Goal: Check status: Check status

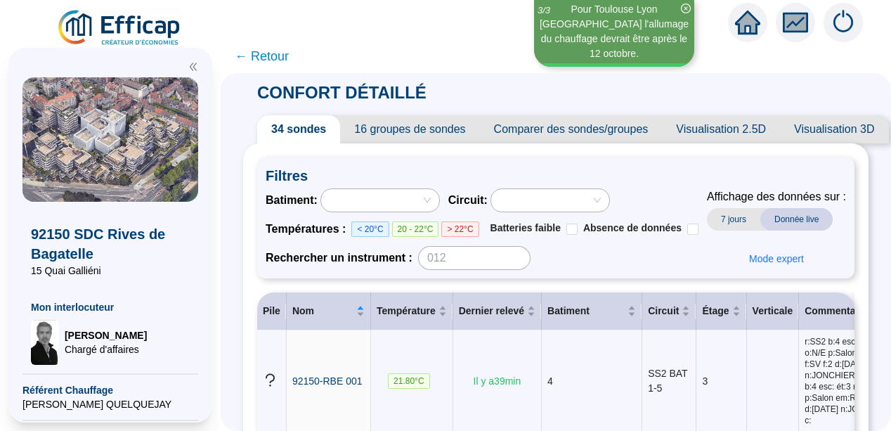
click at [794, 21] on icon "fund" at bounding box center [795, 23] width 21 height 16
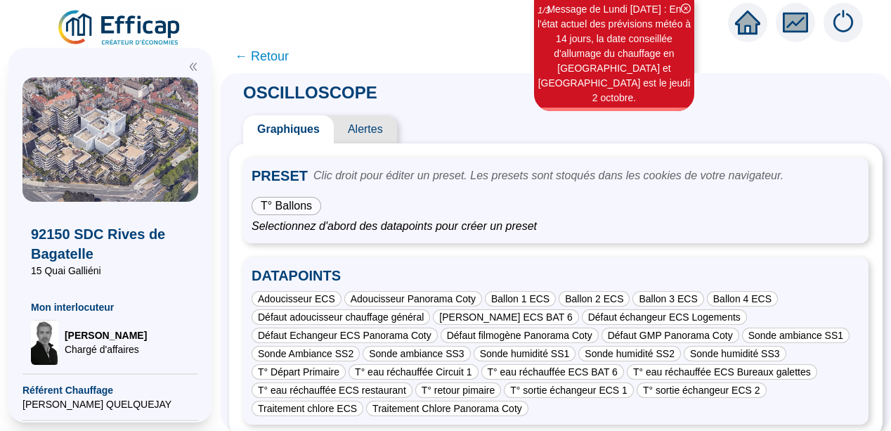
click at [378, 128] on span "Alertes" at bounding box center [365, 129] width 63 height 28
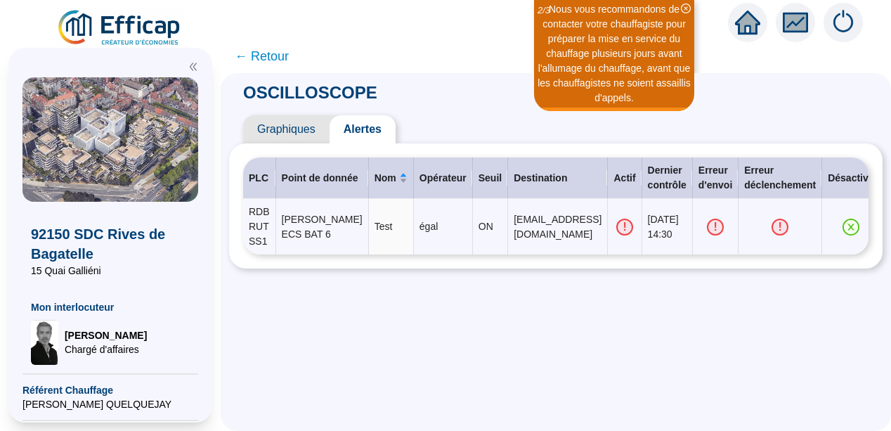
click at [287, 129] on span "Graphiques" at bounding box center [286, 129] width 86 height 28
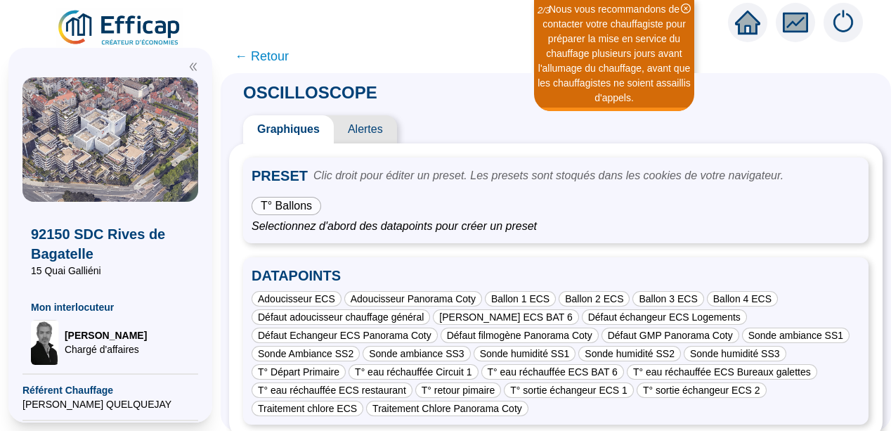
scroll to position [27, 0]
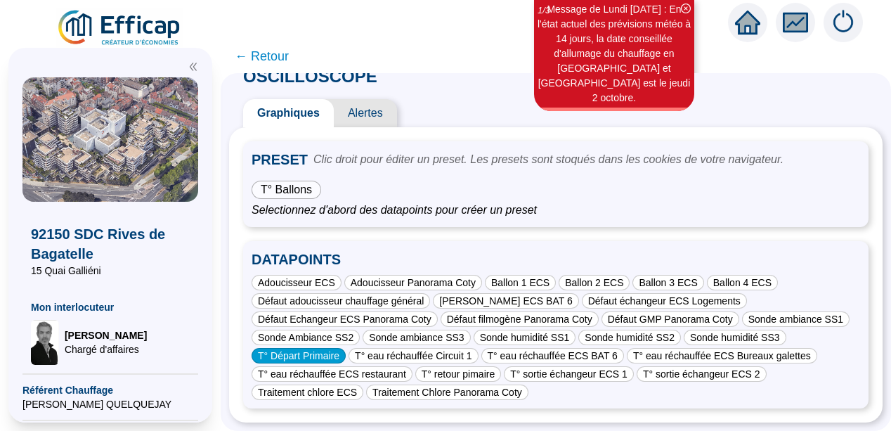
click at [308, 348] on div "T° Départ Primaire" at bounding box center [299, 355] width 94 height 15
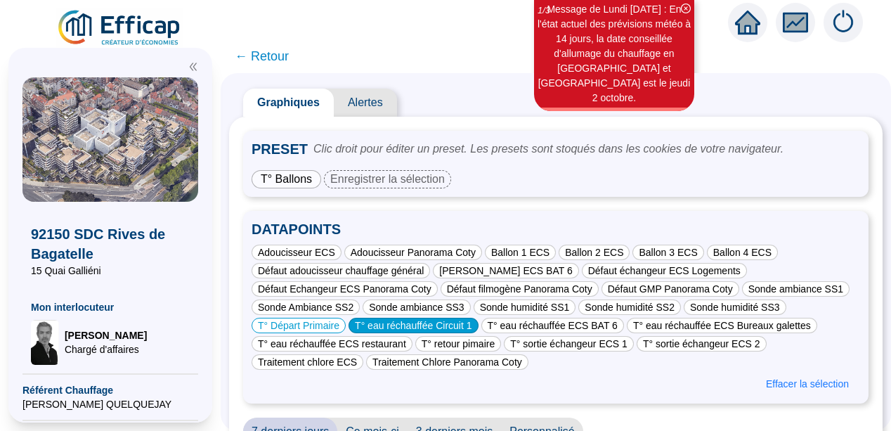
click at [423, 326] on div "T° eau réchauffée Circuit 1" at bounding box center [413, 325] width 129 height 15
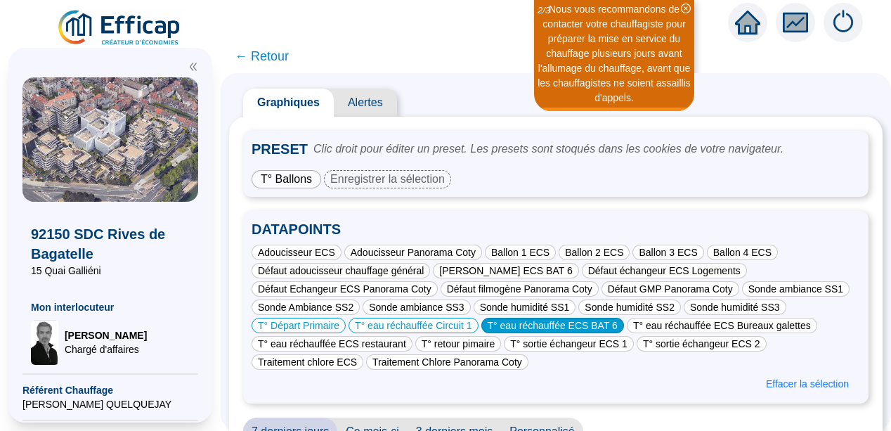
click at [563, 327] on div "T° eau réchauffée ECS BAT 6" at bounding box center [553, 325] width 143 height 15
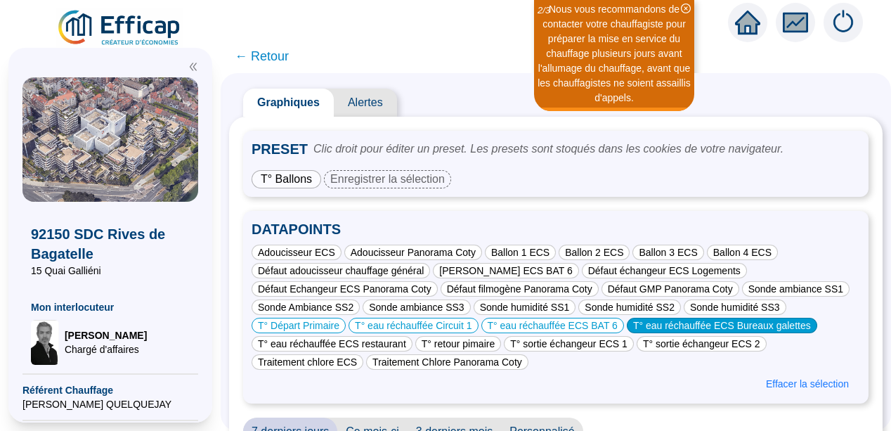
click at [718, 320] on div "T° eau réchauffée ECS Bureaux galettes" at bounding box center [722, 325] width 191 height 15
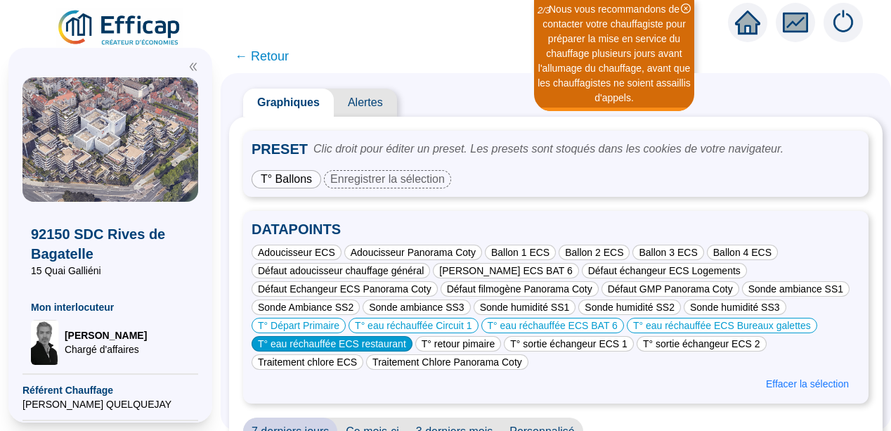
click at [318, 343] on div "T° eau réchauffée ECS restaurant" at bounding box center [332, 343] width 161 height 15
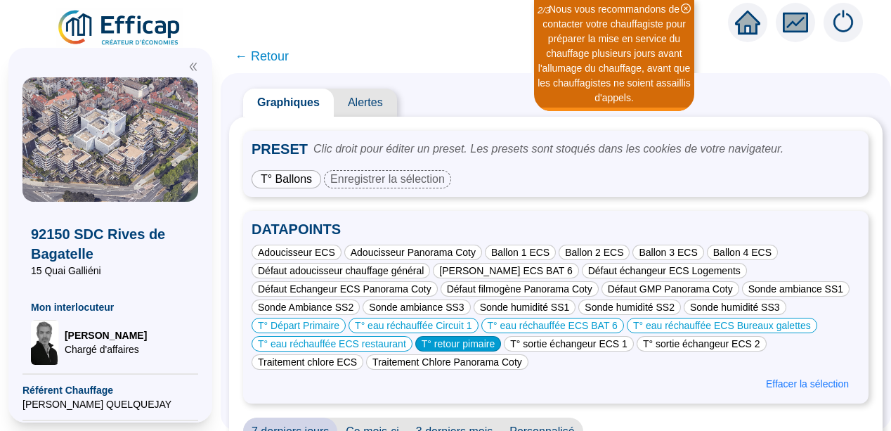
click at [463, 344] on div "T° retour pimaire" at bounding box center [458, 343] width 86 height 15
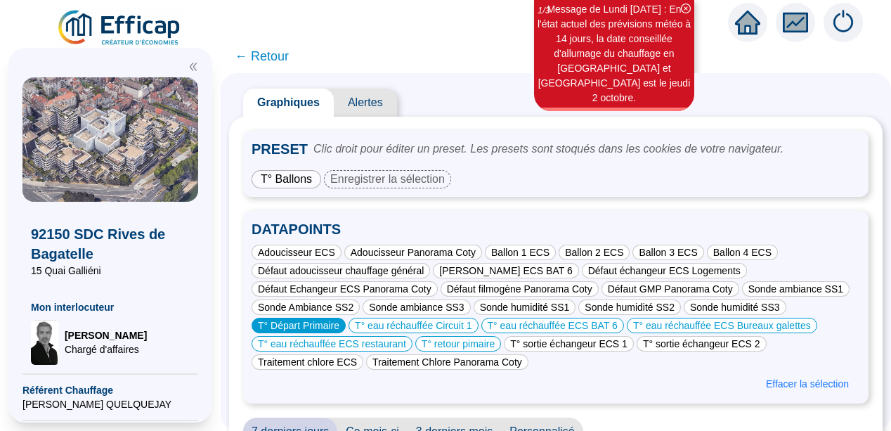
click at [304, 328] on div "T° Départ Primaire" at bounding box center [299, 325] width 94 height 15
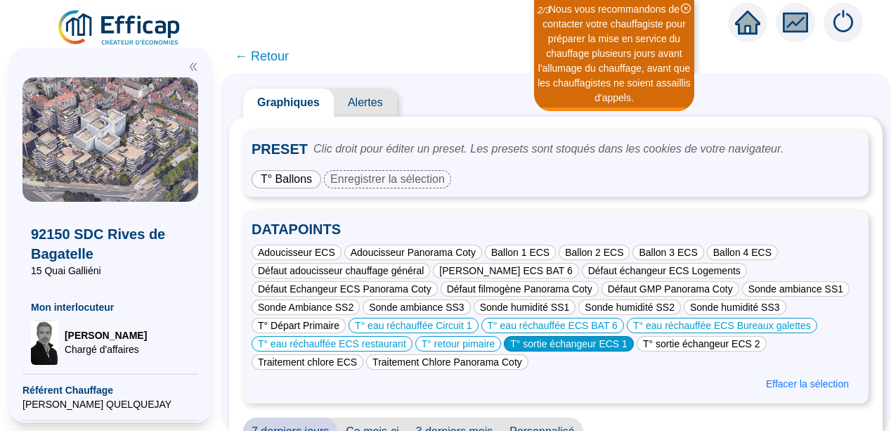
click at [575, 348] on div "T° sortie échangeur ECS 1" at bounding box center [569, 343] width 130 height 15
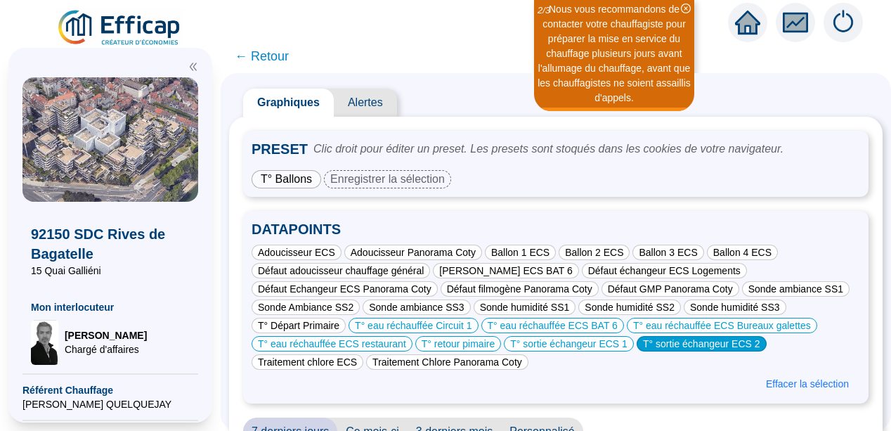
click at [681, 346] on div "T° sortie échangeur ECS 2" at bounding box center [702, 343] width 130 height 15
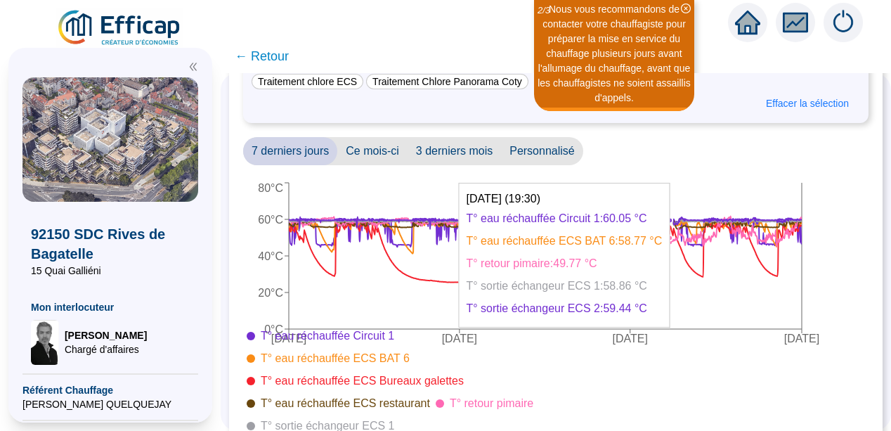
scroll to position [308, 0]
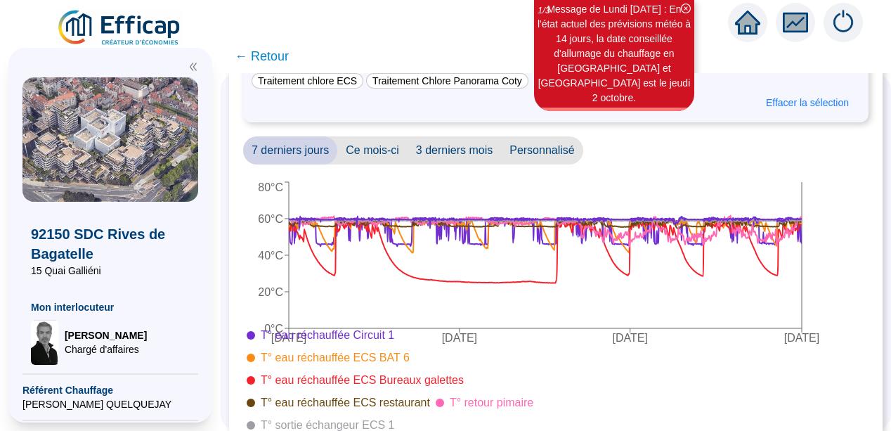
click at [737, 375] on div at bounding box center [695, 391] width 299 height 129
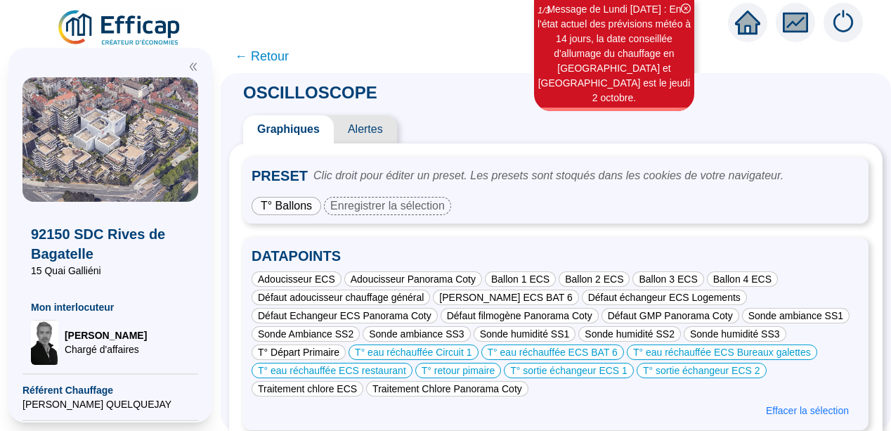
scroll to position [0, 0]
click at [385, 207] on div "Enregistrer la sélection" at bounding box center [387, 206] width 127 height 18
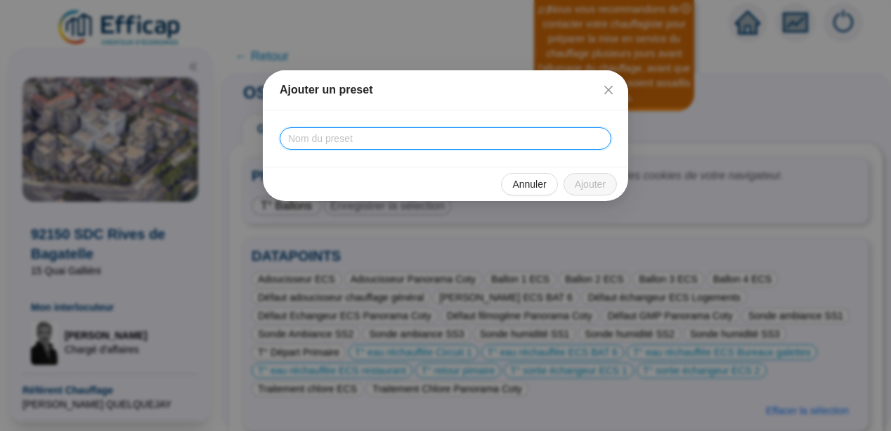
click at [311, 136] on input "text" at bounding box center [446, 138] width 332 height 22
type input "T° ECS"
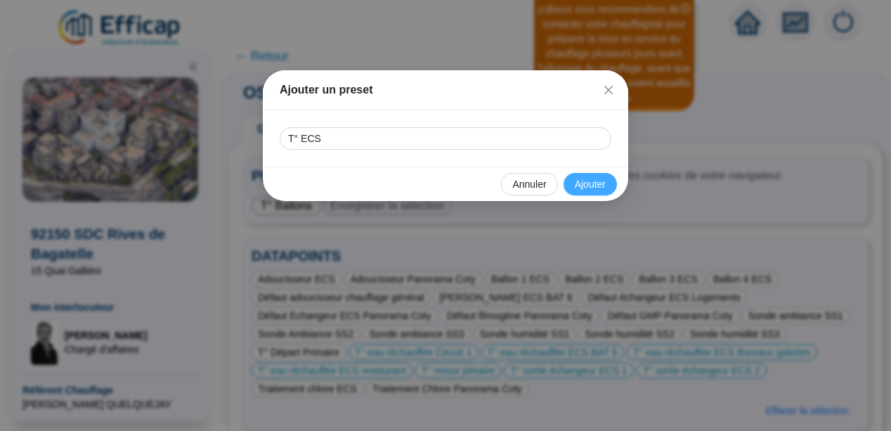
click at [595, 188] on span "Ajouter" at bounding box center [590, 184] width 31 height 15
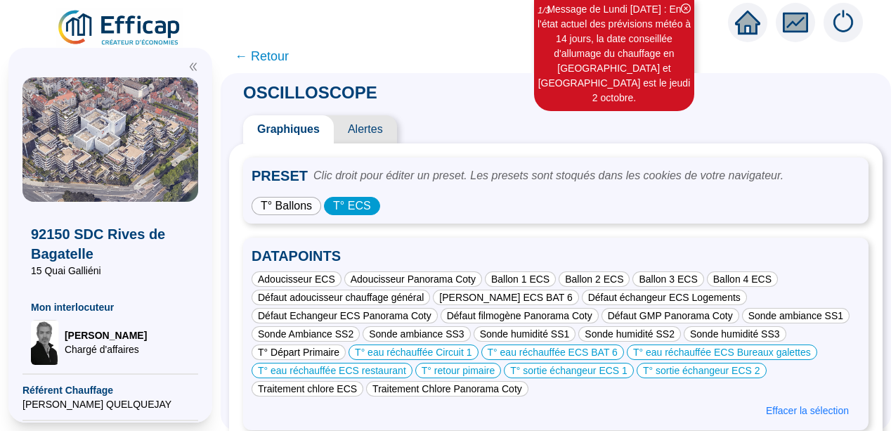
click at [289, 202] on span "T° Ballons" at bounding box center [286, 206] width 51 height 12
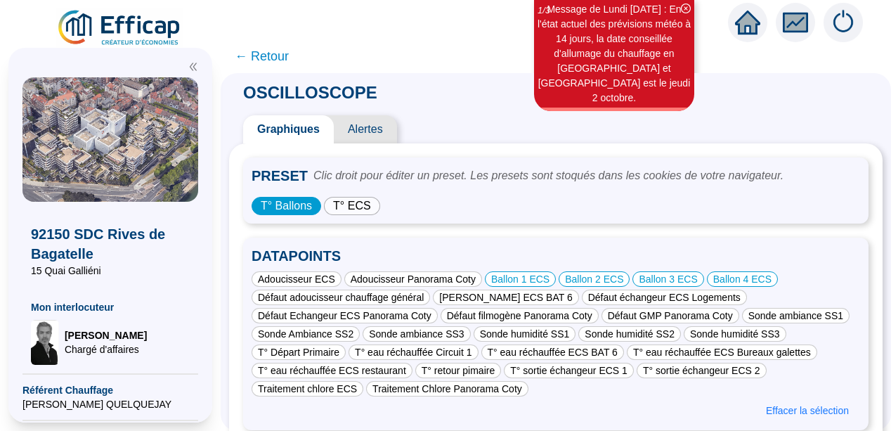
click at [365, 202] on span "T° ECS" at bounding box center [352, 206] width 38 height 12
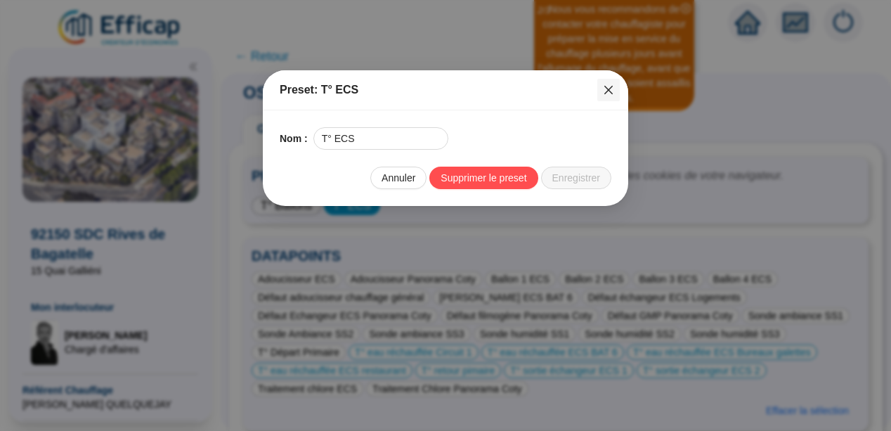
click at [607, 84] on icon "close" at bounding box center [608, 89] width 11 height 11
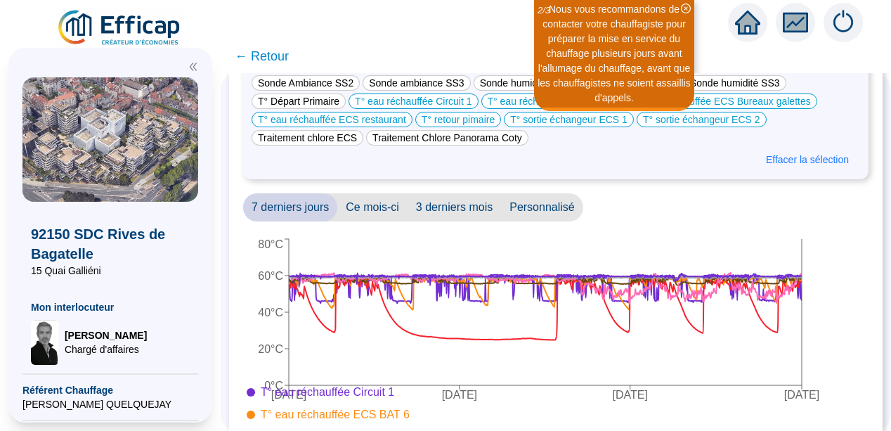
scroll to position [253, 0]
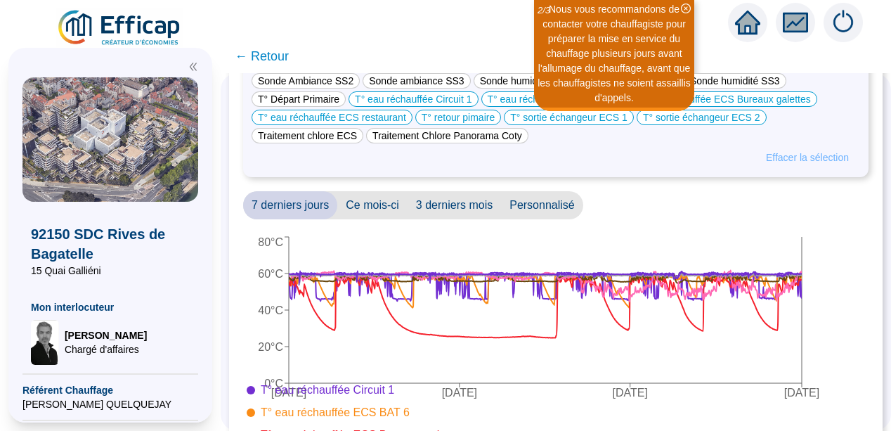
click at [801, 160] on span "Effacer la sélection" at bounding box center [807, 157] width 83 height 15
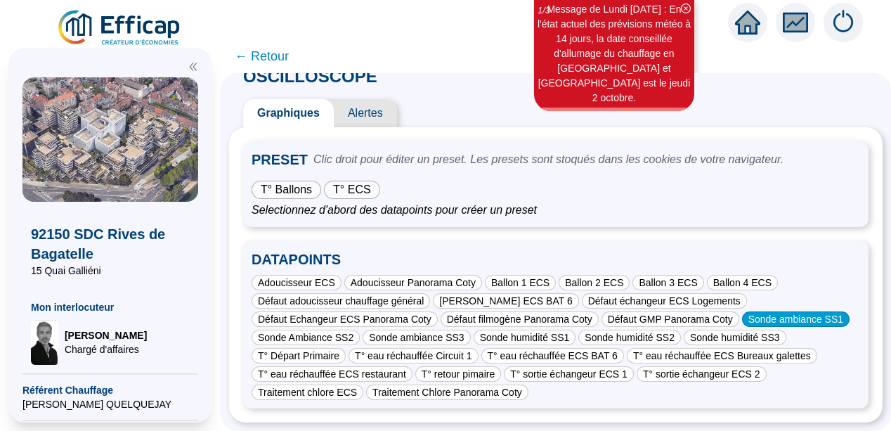
click at [769, 311] on div "Sonde ambiance SS1" at bounding box center [796, 318] width 108 height 15
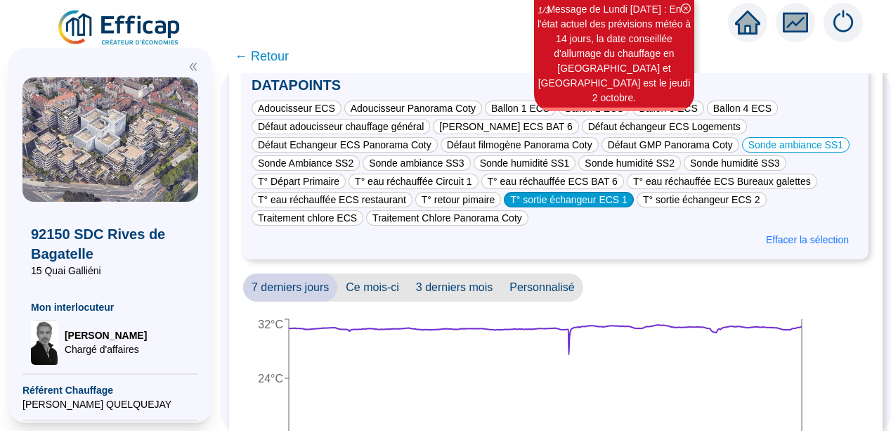
scroll to position [169, 0]
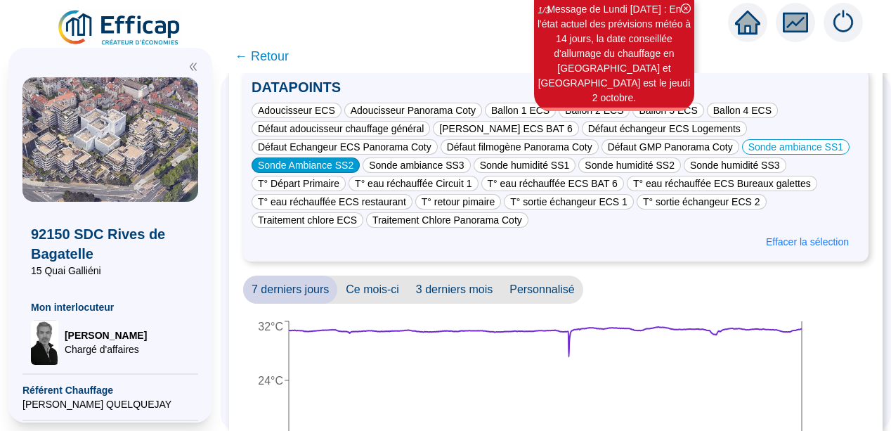
click at [316, 164] on div "Sonde Ambiance SS2" at bounding box center [306, 164] width 108 height 15
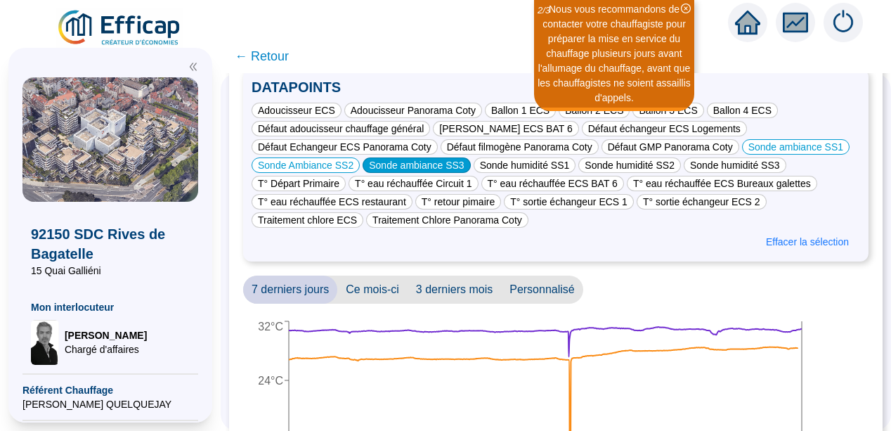
click at [413, 165] on div "Sonde ambiance SS3" at bounding box center [417, 164] width 108 height 15
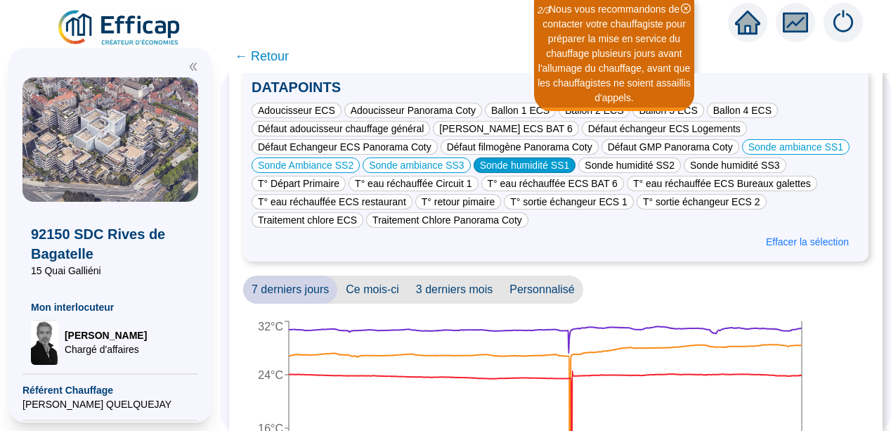
click at [518, 165] on div "Sonde humidité SS1" at bounding box center [525, 164] width 103 height 15
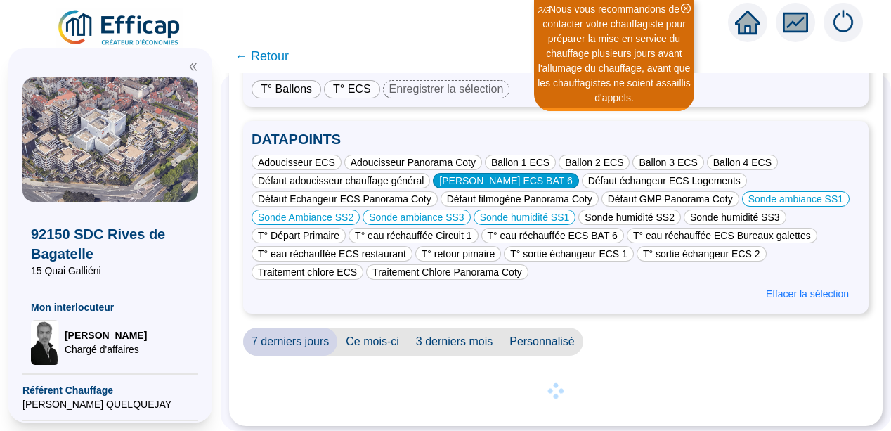
scroll to position [131, 0]
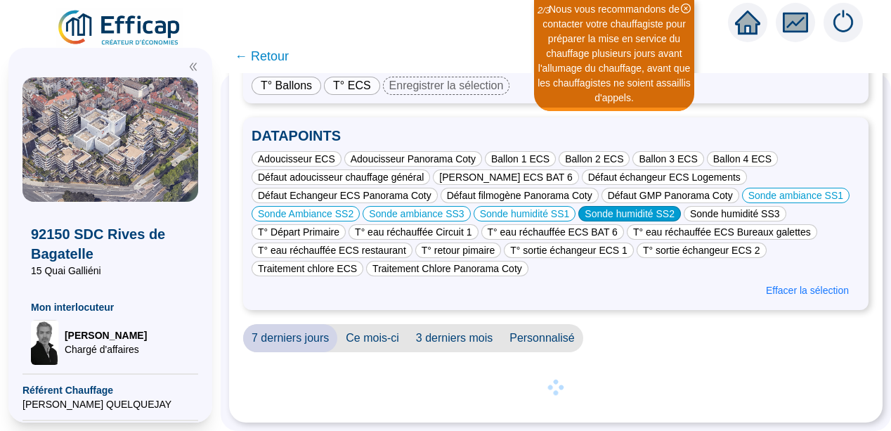
click at [591, 206] on div "Sonde humidité SS2" at bounding box center [630, 213] width 103 height 15
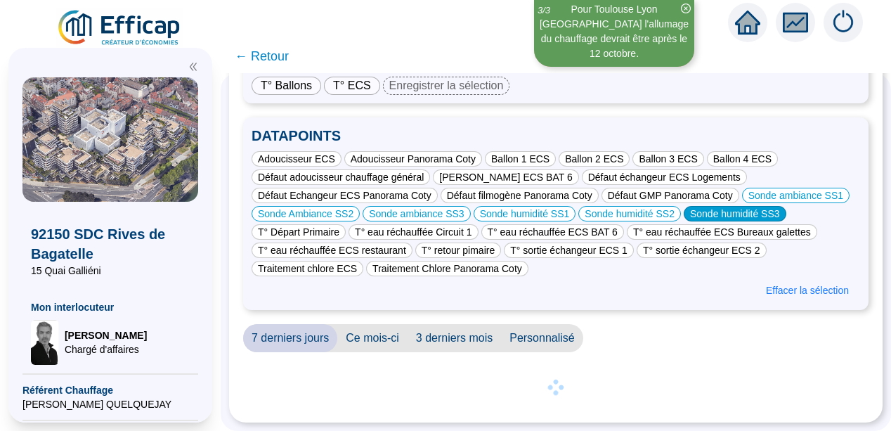
click at [711, 206] on div "Sonde humidité SS3" at bounding box center [735, 213] width 103 height 15
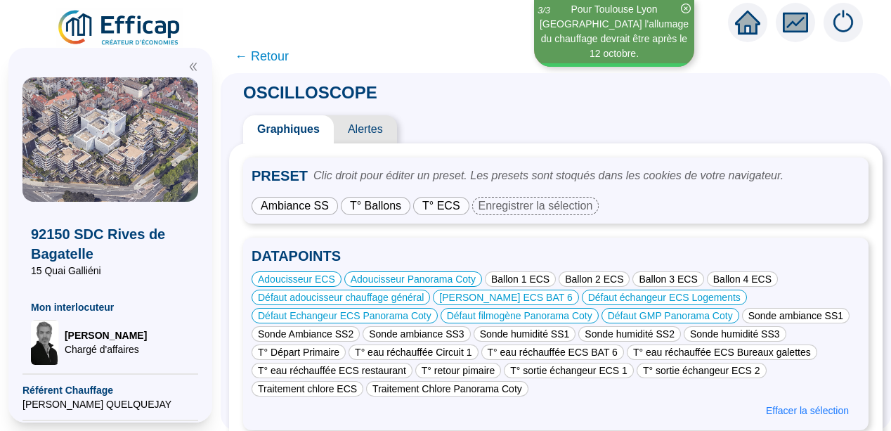
scroll to position [62, 0]
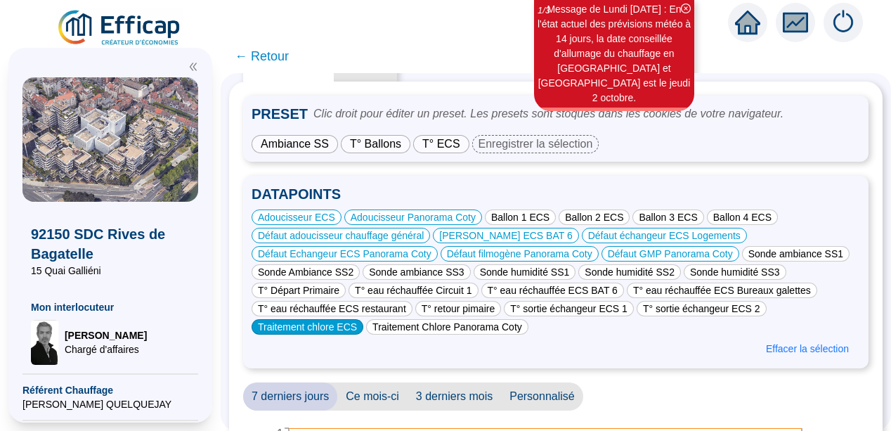
click at [288, 333] on div "Traitement chlore ECS" at bounding box center [308, 326] width 112 height 15
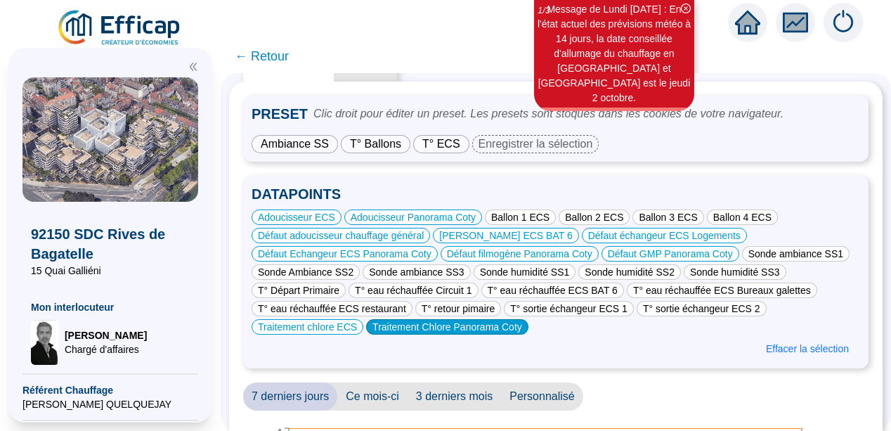
click at [454, 328] on div "Traitement Chlore Panorama Coty" at bounding box center [447, 326] width 162 height 15
click at [685, 385] on div "7 derniers jours Ce mois-ci 3 derniers mois Personnalisé" at bounding box center [556, 396] width 626 height 28
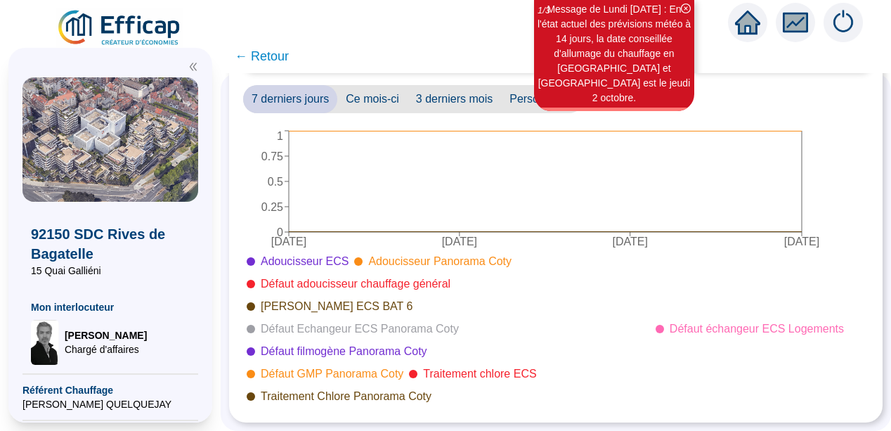
scroll to position [370, 0]
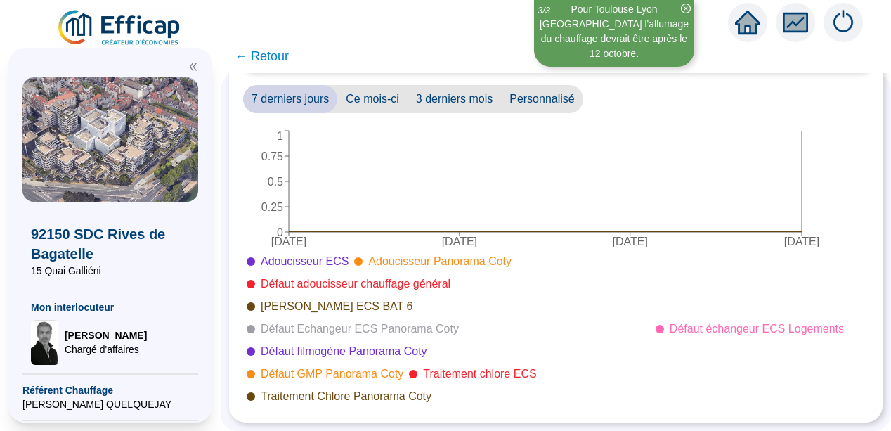
click at [451, 89] on span "3 derniers mois" at bounding box center [454, 99] width 93 height 28
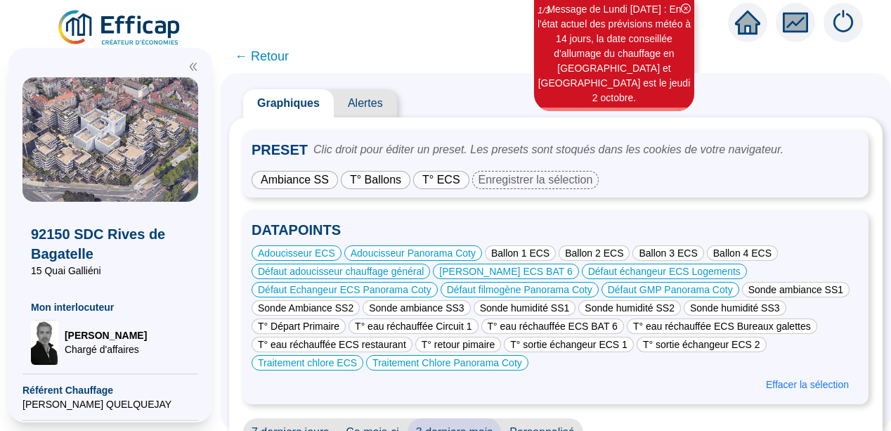
scroll to position [4, 0]
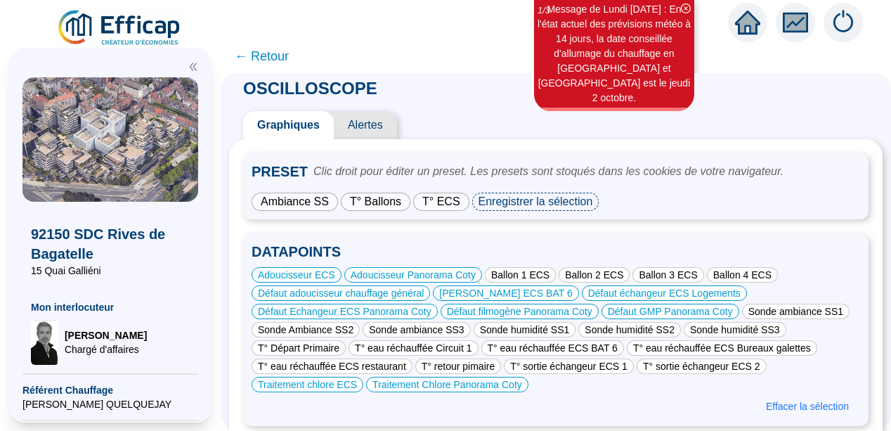
click at [497, 197] on div "Enregistrer la sélection" at bounding box center [535, 202] width 127 height 18
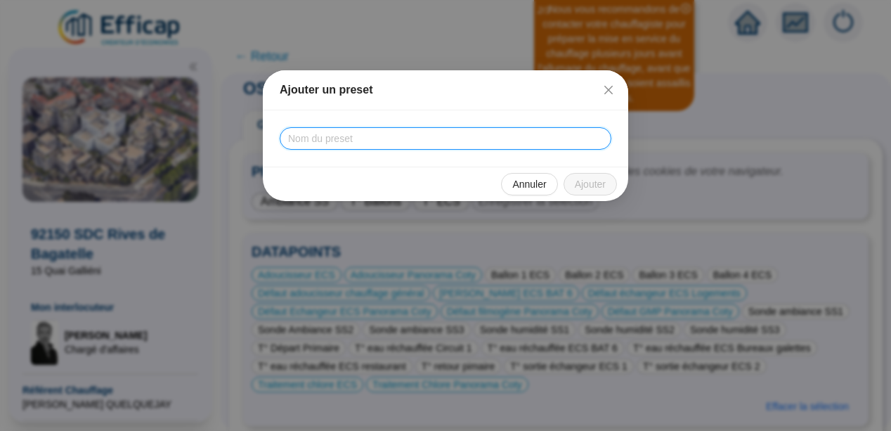
click at [418, 135] on input "text" at bounding box center [446, 138] width 332 height 22
type input "Défauts"
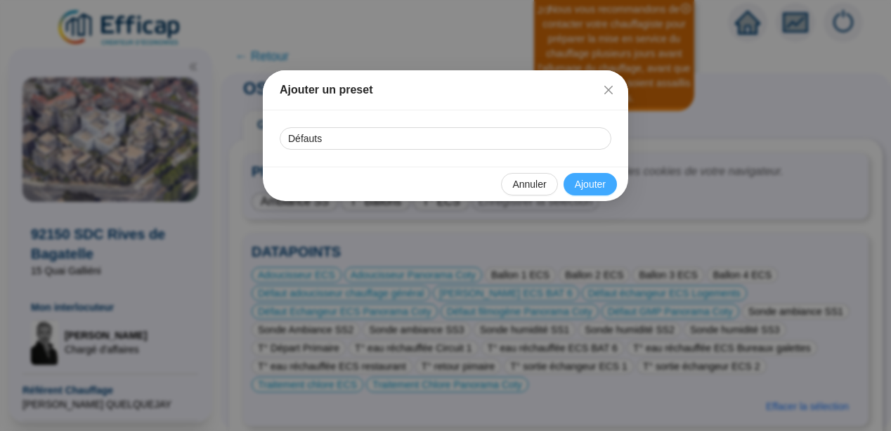
click at [594, 183] on span "Ajouter" at bounding box center [590, 184] width 31 height 15
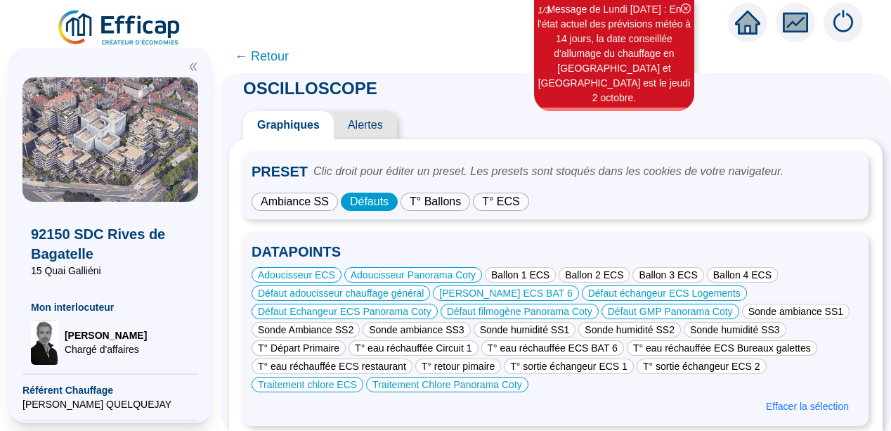
click at [503, 202] on span "T° ECS" at bounding box center [501, 201] width 38 height 12
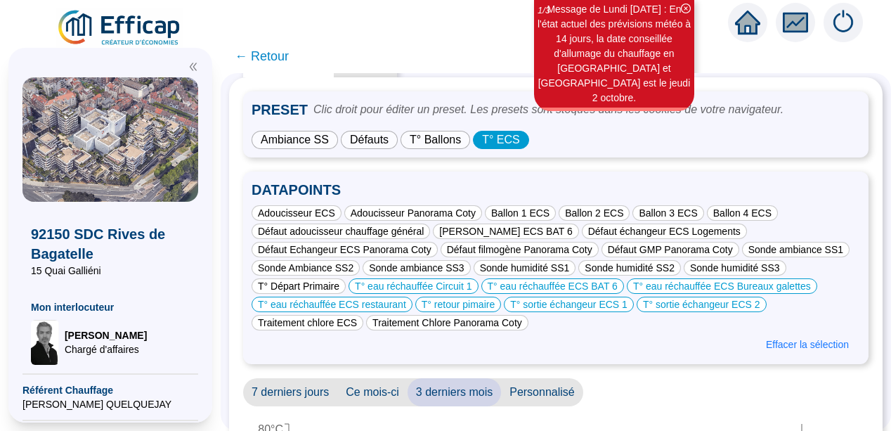
scroll to position [0, 0]
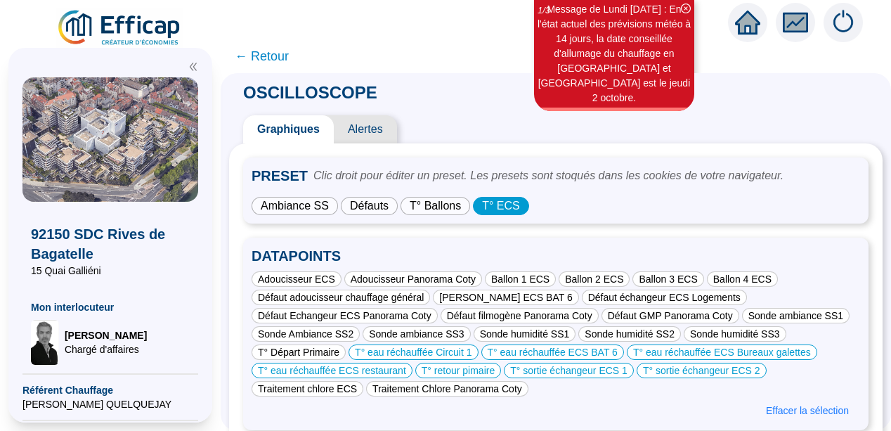
click at [506, 207] on span "T° ECS" at bounding box center [501, 206] width 38 height 12
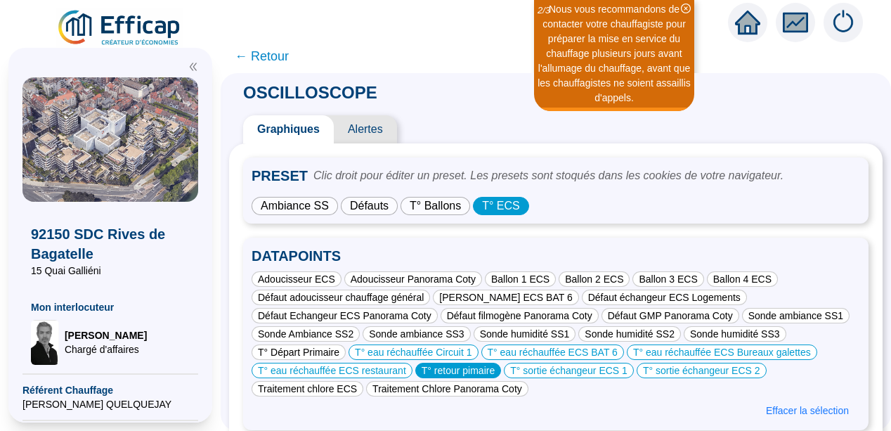
click at [456, 366] on div "T° retour pimaire" at bounding box center [458, 370] width 86 height 15
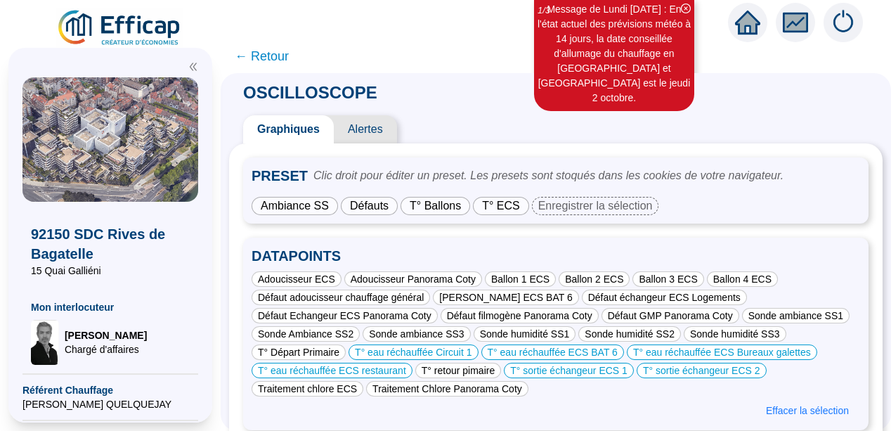
click at [507, 205] on span "T° ECS" at bounding box center [501, 206] width 38 height 12
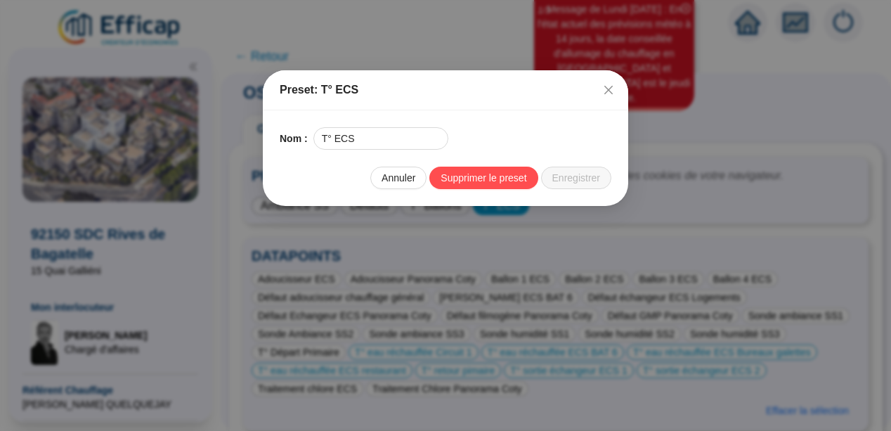
click at [488, 205] on div "Nom : T° ECS Annuler Supprimer le preset Enregistrer" at bounding box center [446, 158] width 366 height 96
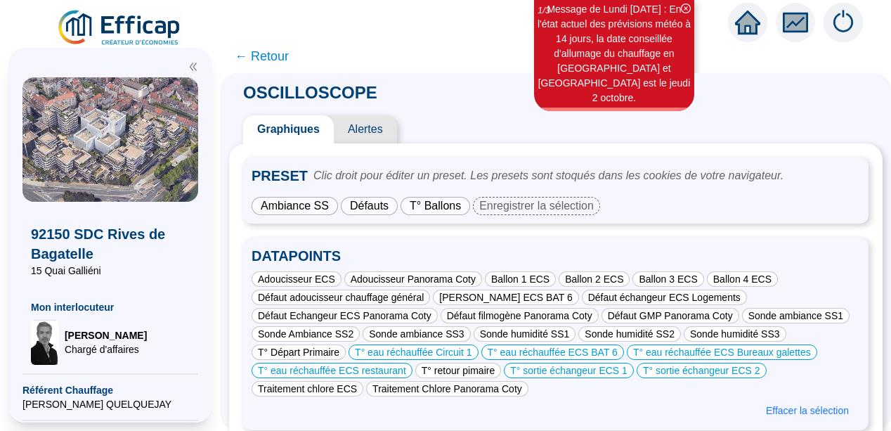
scroll to position [370, 0]
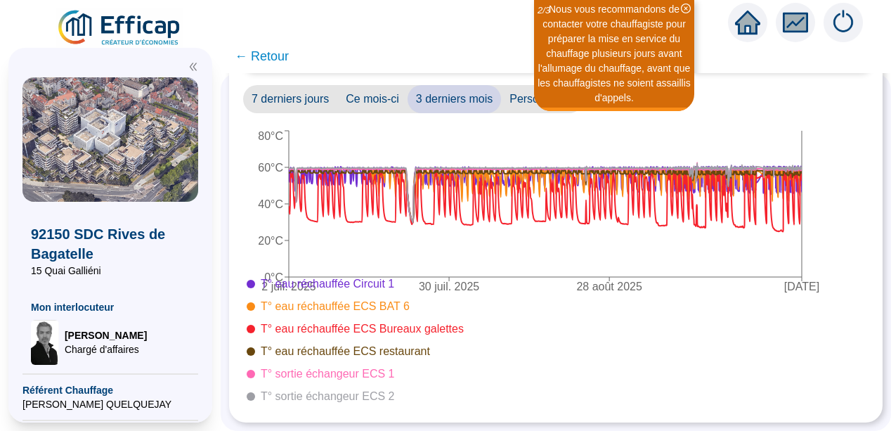
click at [704, 321] on div at bounding box center [695, 340] width 299 height 129
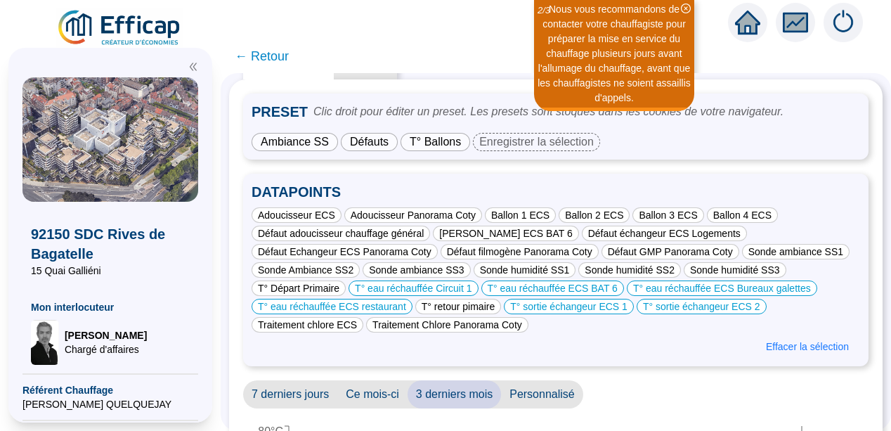
scroll to position [60, 0]
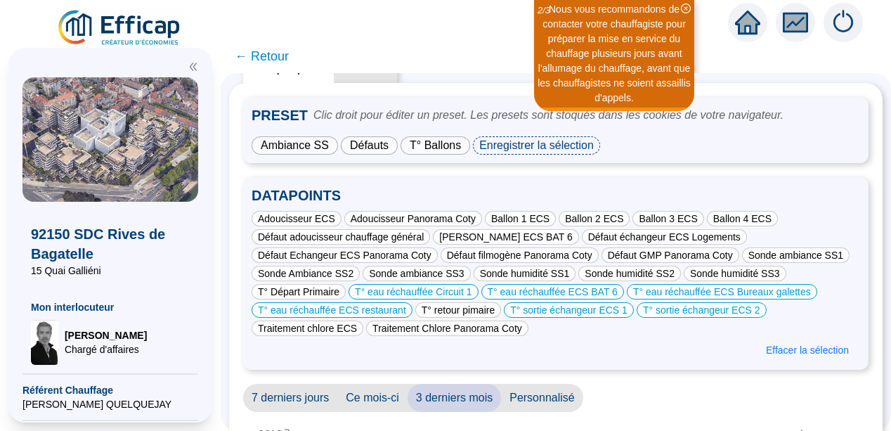
click at [515, 147] on div "Enregistrer la sélection" at bounding box center [536, 145] width 127 height 18
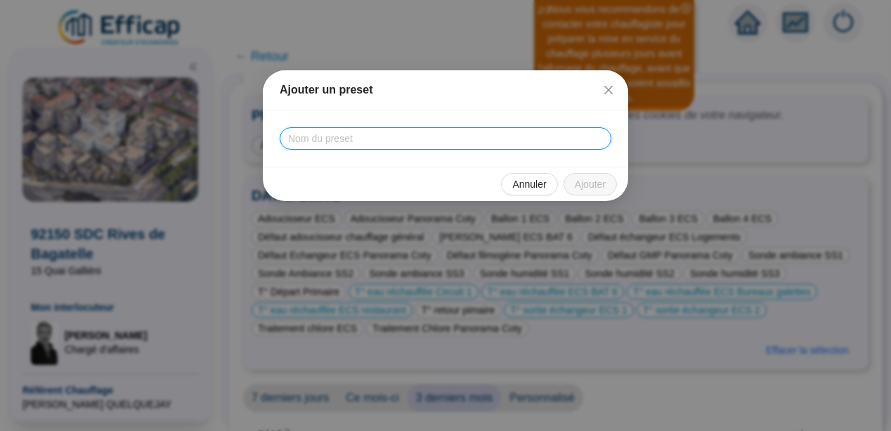
click at [515, 147] on input "text" at bounding box center [446, 138] width 332 height 22
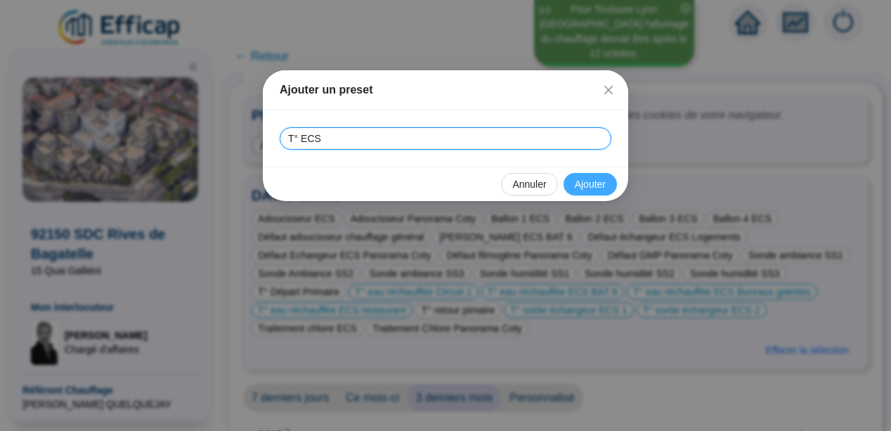
type input "T° ECS"
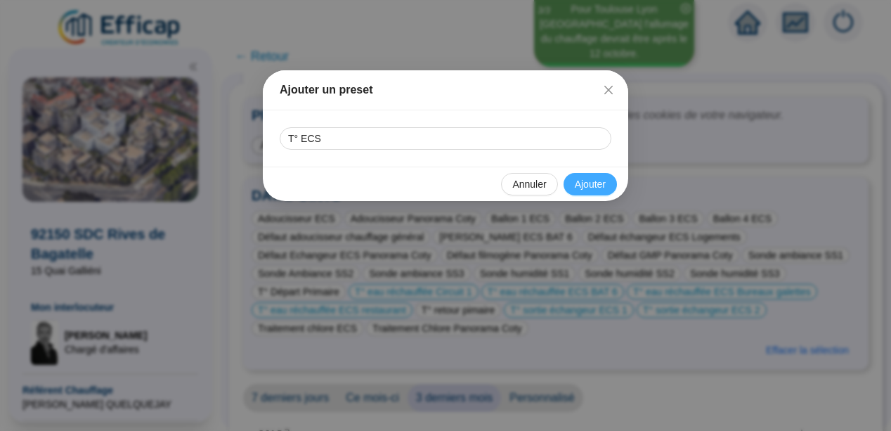
click at [586, 183] on span "Ajouter" at bounding box center [590, 184] width 31 height 15
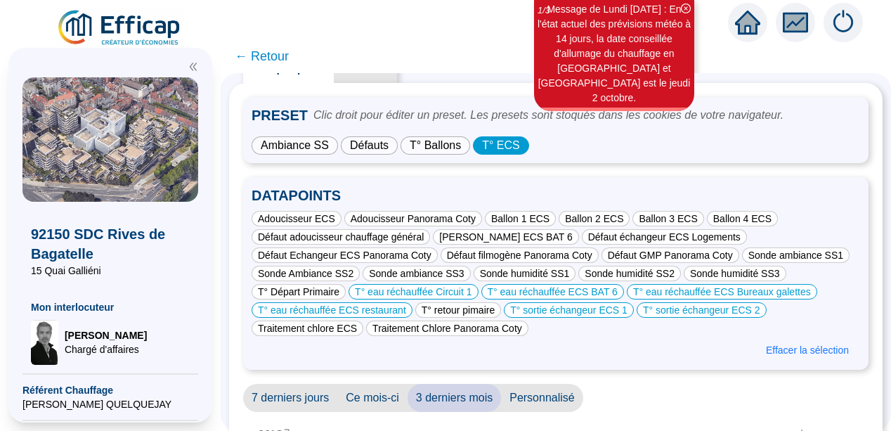
click at [557, 360] on div "Effacer la sélection" at bounding box center [556, 350] width 609 height 22
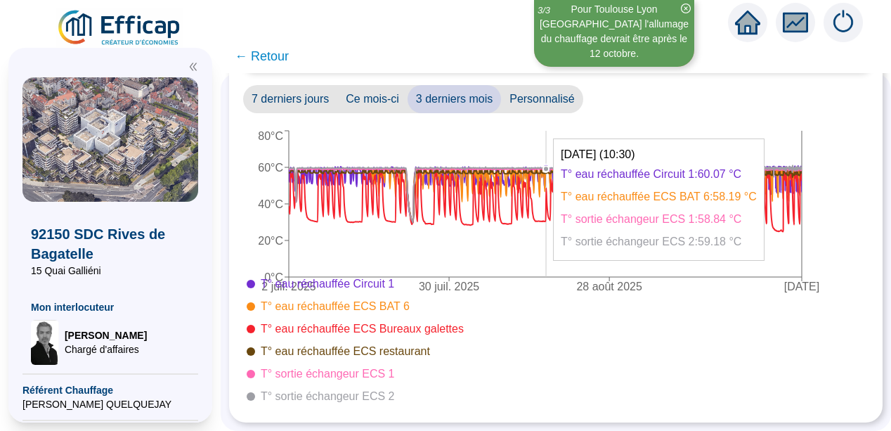
scroll to position [342, 0]
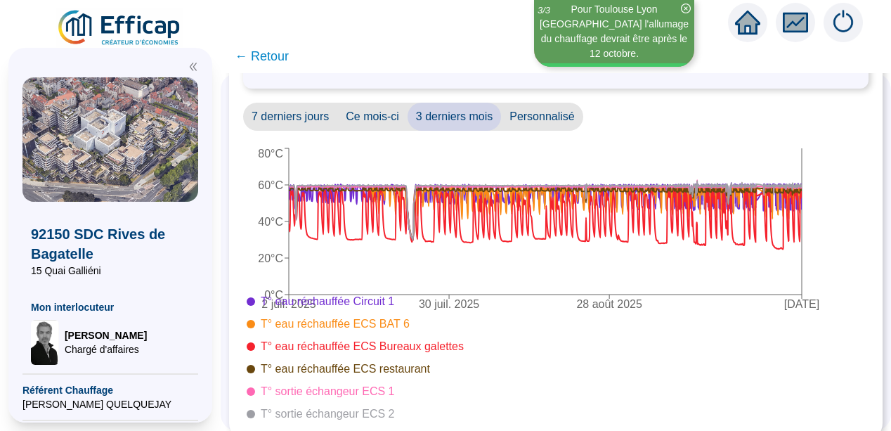
click at [370, 115] on span "Ce mois-ci" at bounding box center [372, 117] width 70 height 28
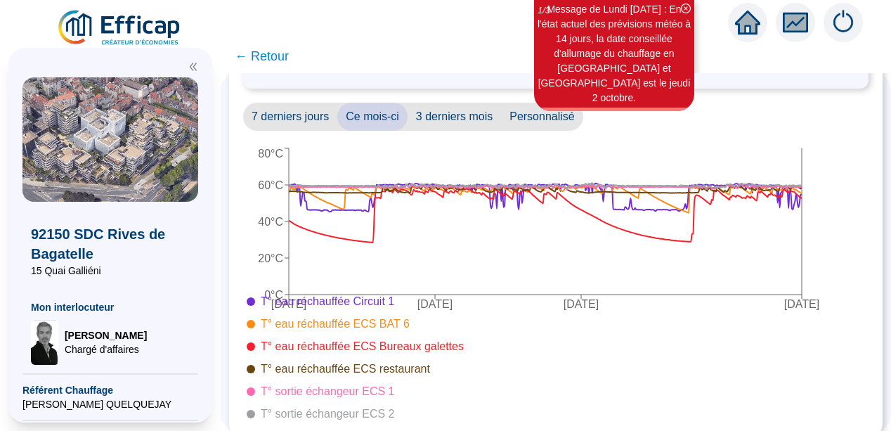
click at [296, 118] on span "7 derniers jours" at bounding box center [290, 117] width 94 height 28
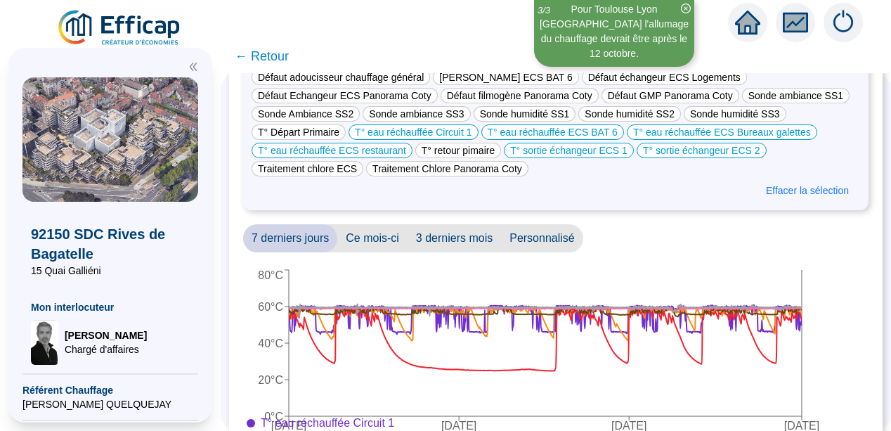
scroll to position [243, 0]
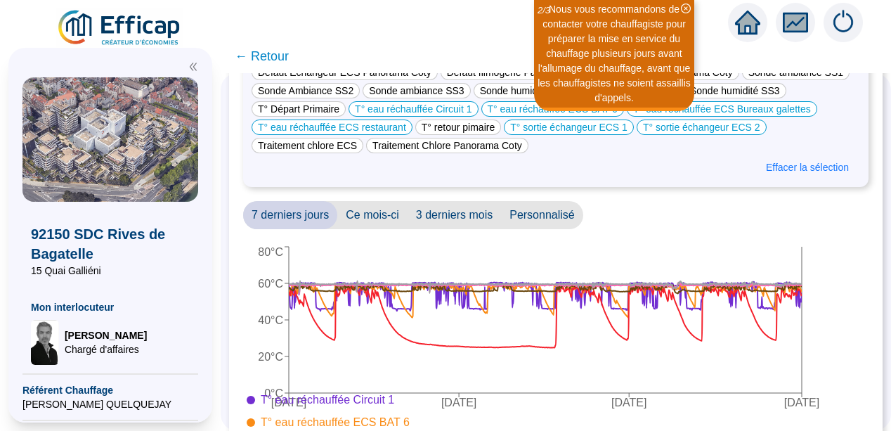
click at [470, 211] on span "3 derniers mois" at bounding box center [454, 215] width 93 height 28
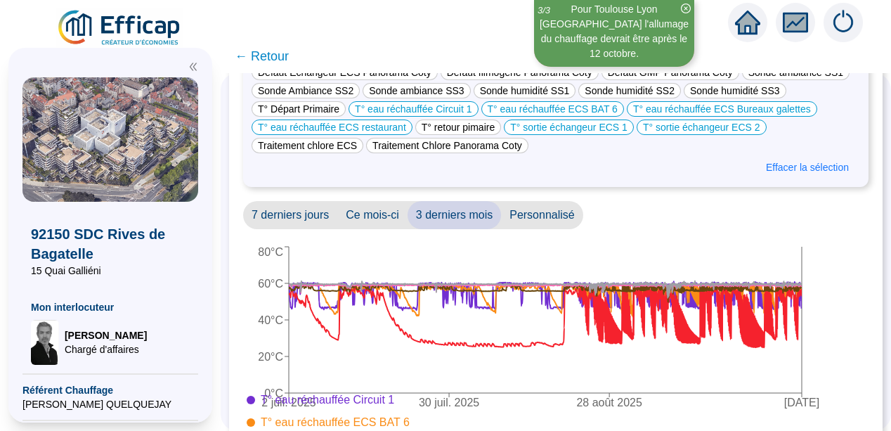
click at [465, 213] on span "3 derniers mois" at bounding box center [454, 215] width 93 height 28
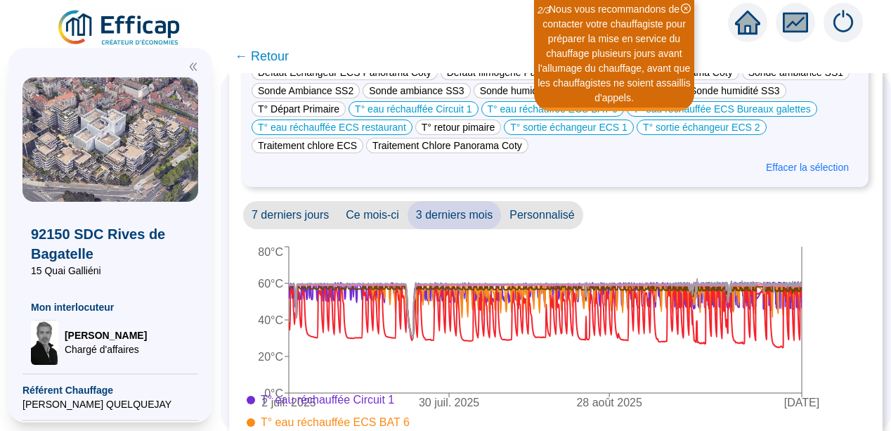
click at [374, 215] on span "Ce mois-ci" at bounding box center [372, 215] width 70 height 28
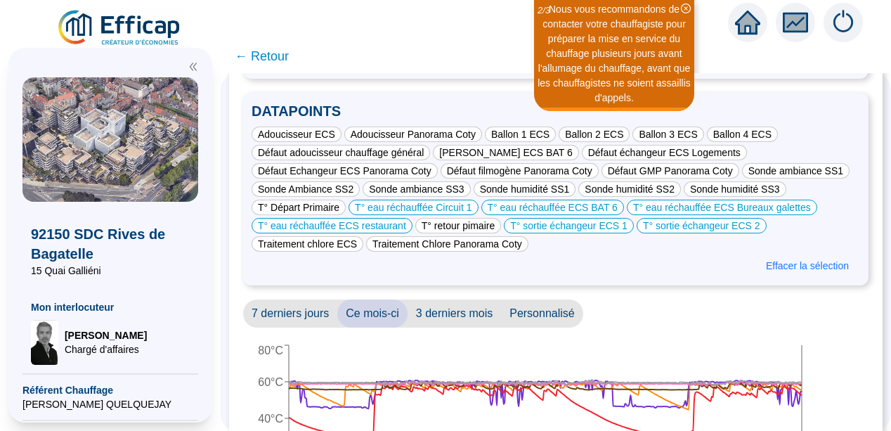
scroll to position [117, 0]
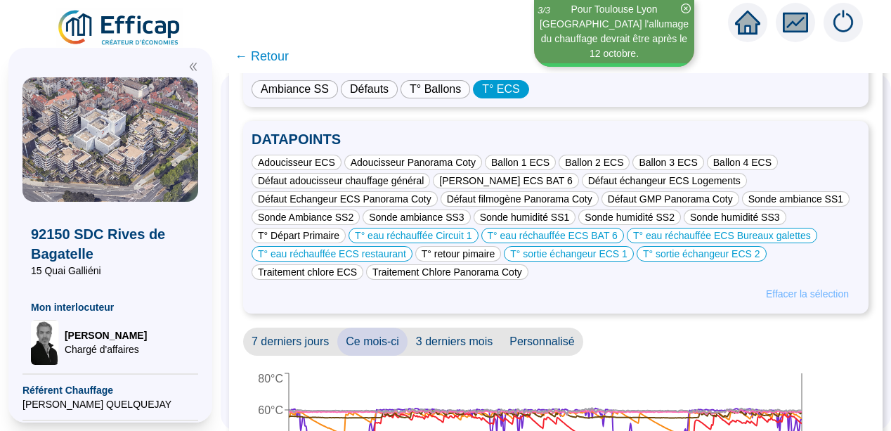
click at [809, 292] on span "Effacer la sélection" at bounding box center [807, 294] width 83 height 15
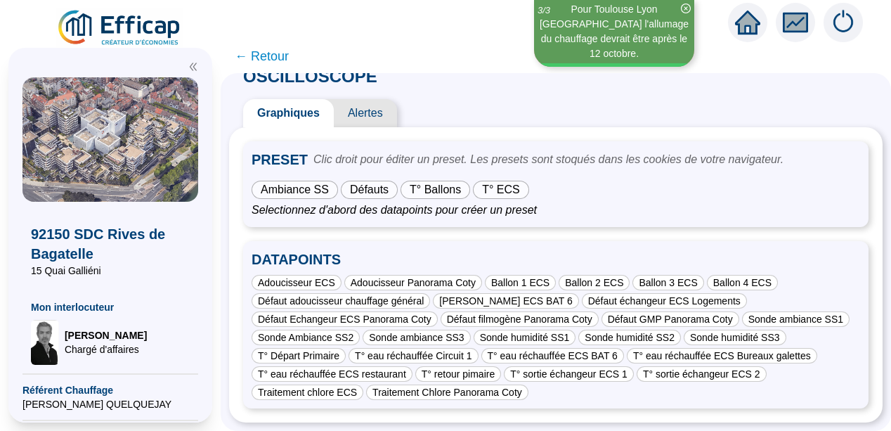
scroll to position [27, 0]
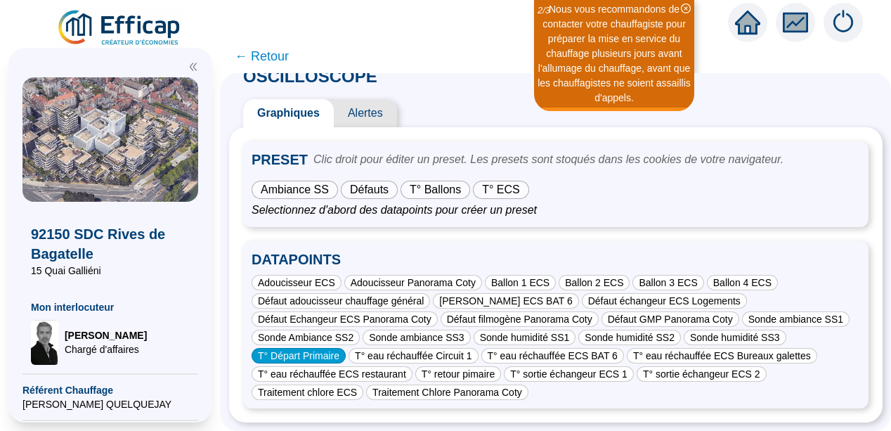
click at [323, 348] on div "T° Départ Primaire" at bounding box center [299, 355] width 94 height 15
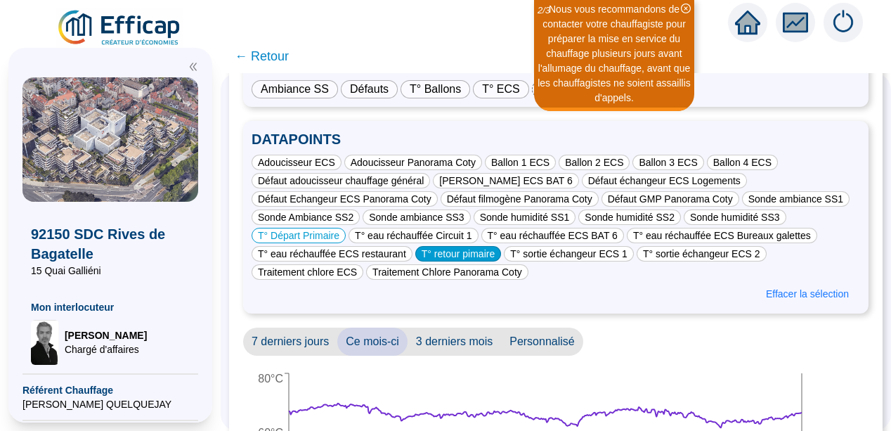
click at [464, 251] on div "T° retour pimaire" at bounding box center [458, 253] width 86 height 15
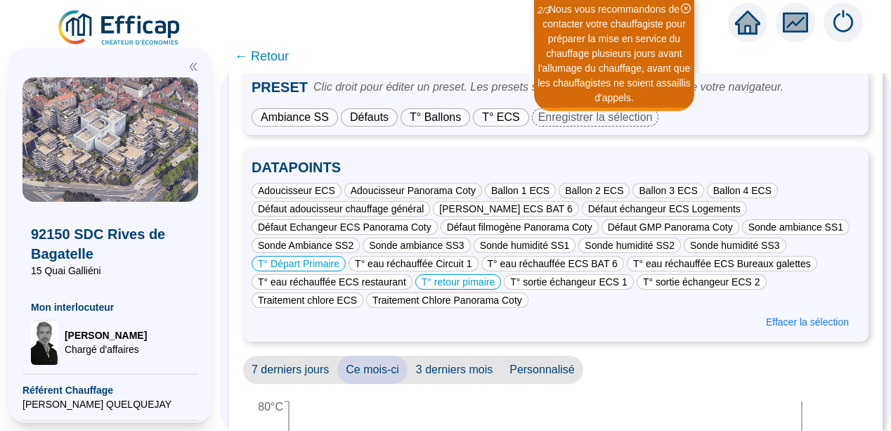
scroll to position [60, 0]
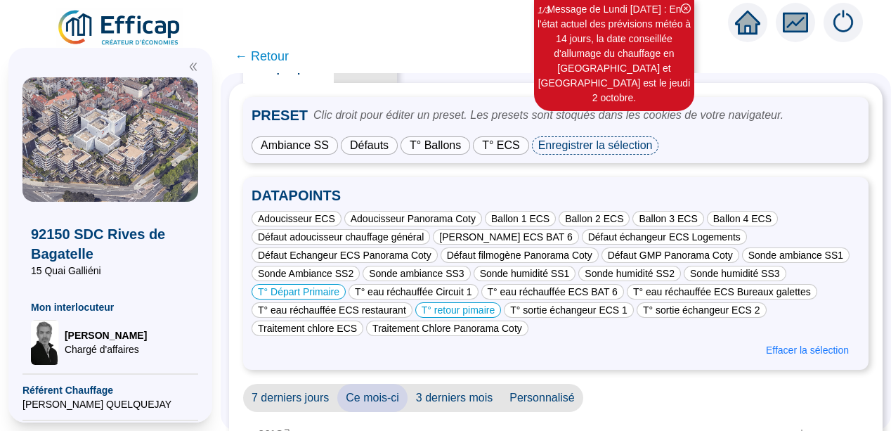
click at [590, 148] on div "Enregistrer la sélection" at bounding box center [595, 145] width 127 height 18
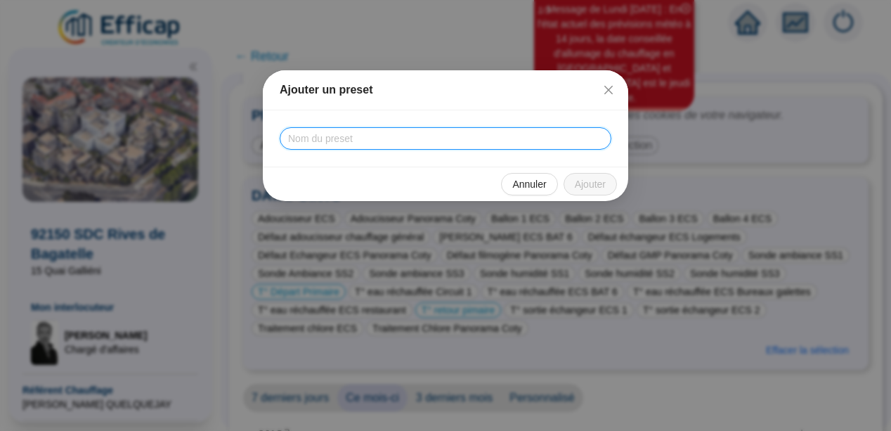
click at [586, 139] on input "text" at bounding box center [446, 138] width 332 height 22
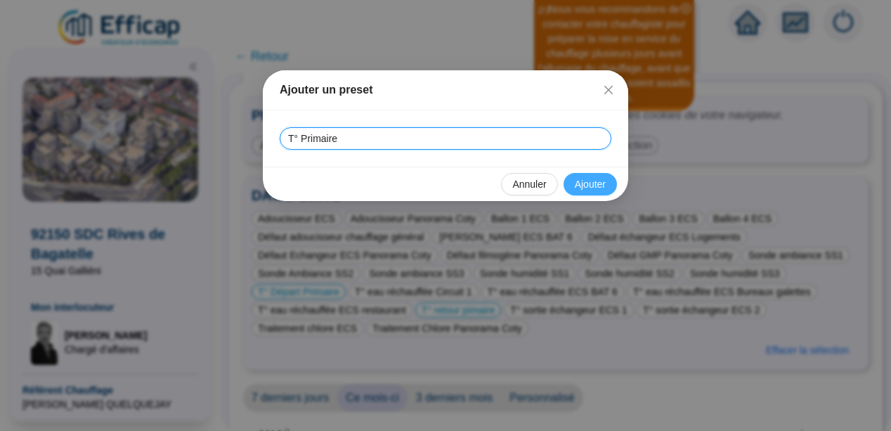
type input "T° Primaire"
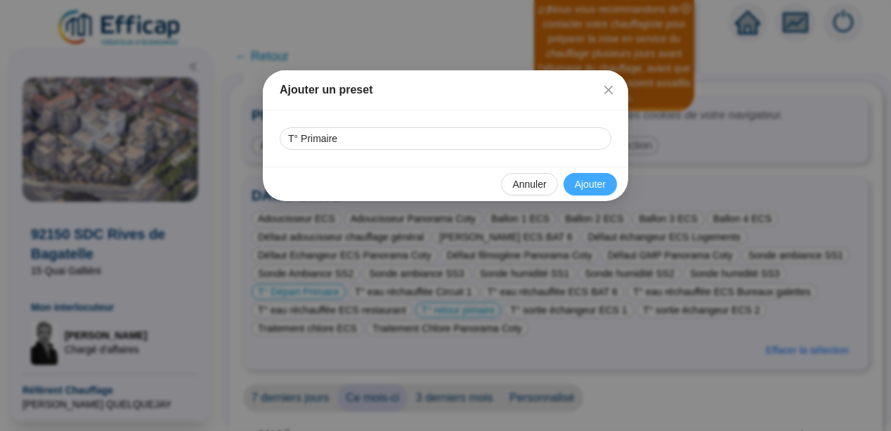
click at [591, 186] on span "Ajouter" at bounding box center [590, 184] width 31 height 15
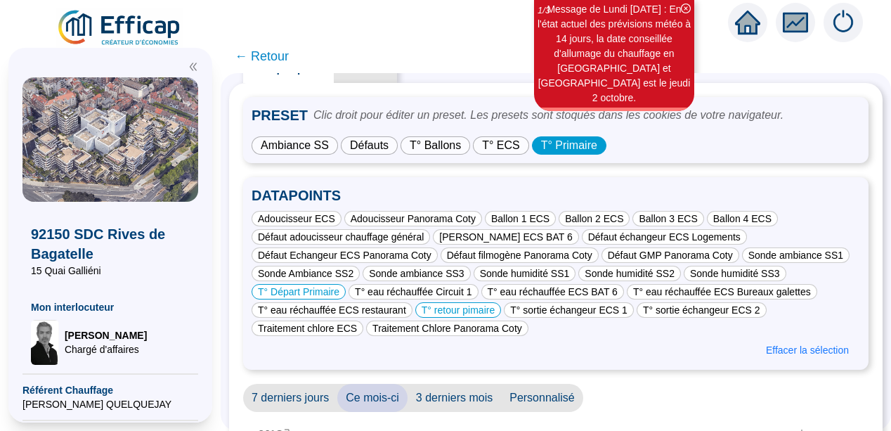
click at [588, 283] on div "Adoucisseur ECS Adoucisseur Panorama Coty Ballon 1 ECS Ballon 2 ECS Ballon 3 EC…" at bounding box center [556, 273] width 609 height 125
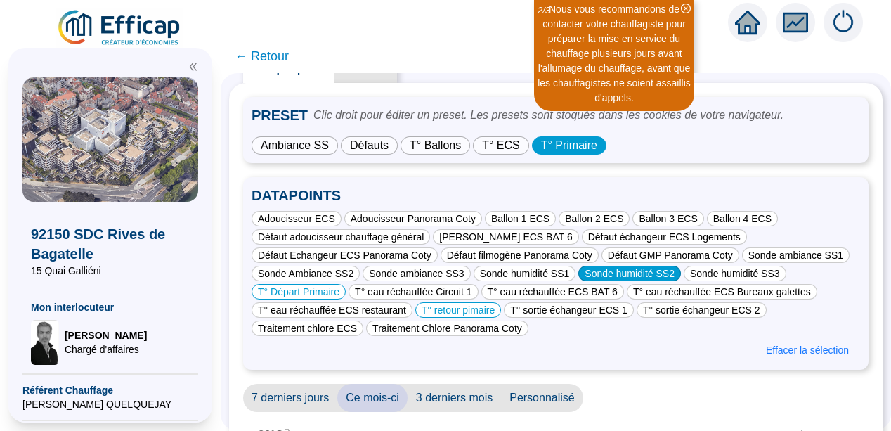
click at [598, 269] on div "Sonde humidité SS2" at bounding box center [630, 273] width 103 height 15
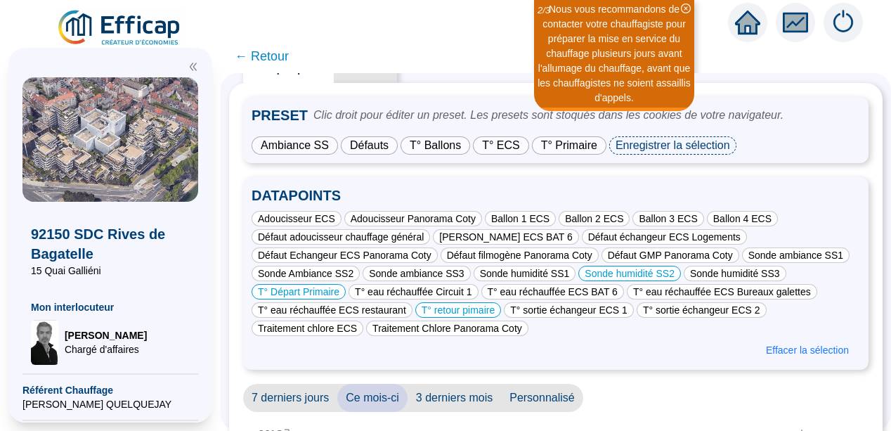
click at [662, 143] on div "Enregistrer la sélection" at bounding box center [672, 145] width 127 height 18
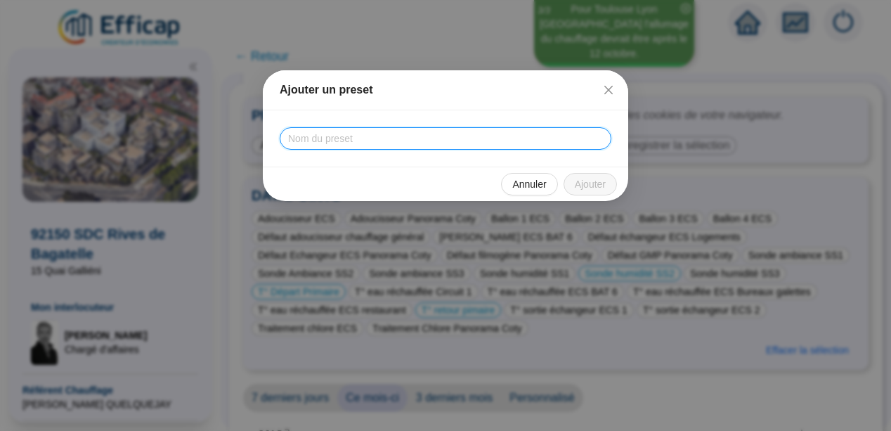
click at [498, 138] on input "text" at bounding box center [446, 138] width 332 height 22
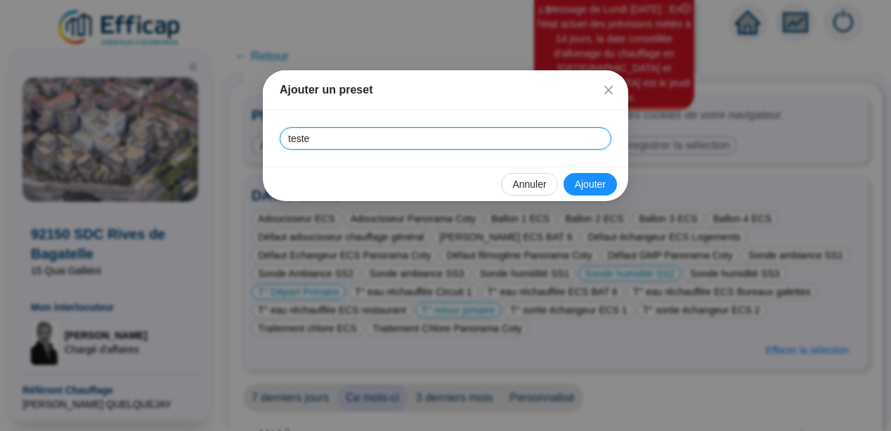
type input "teste"
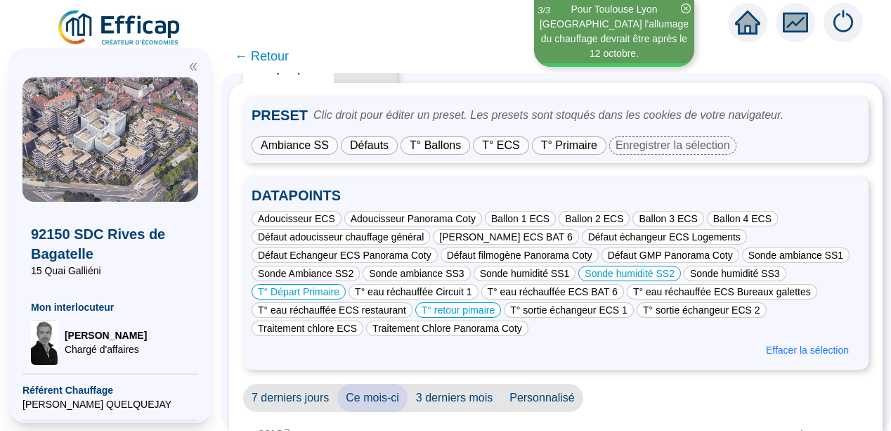
click at [259, 57] on span "← Retour" at bounding box center [262, 56] width 54 height 20
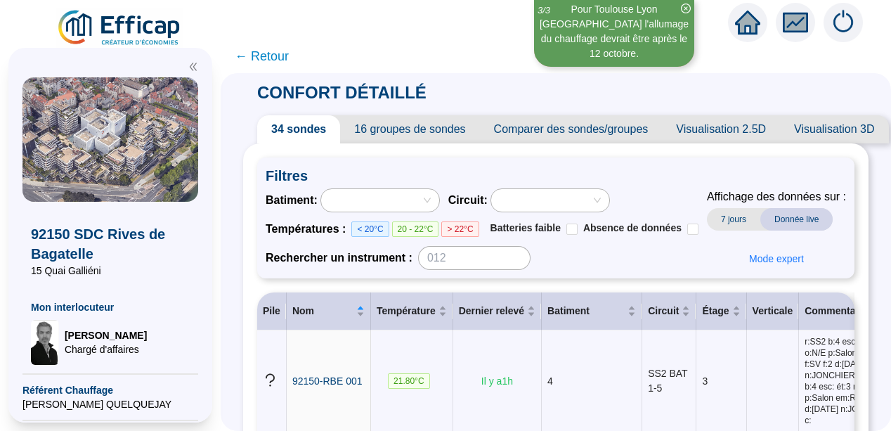
click at [399, 131] on span "16 groupes de sondes" at bounding box center [409, 129] width 139 height 28
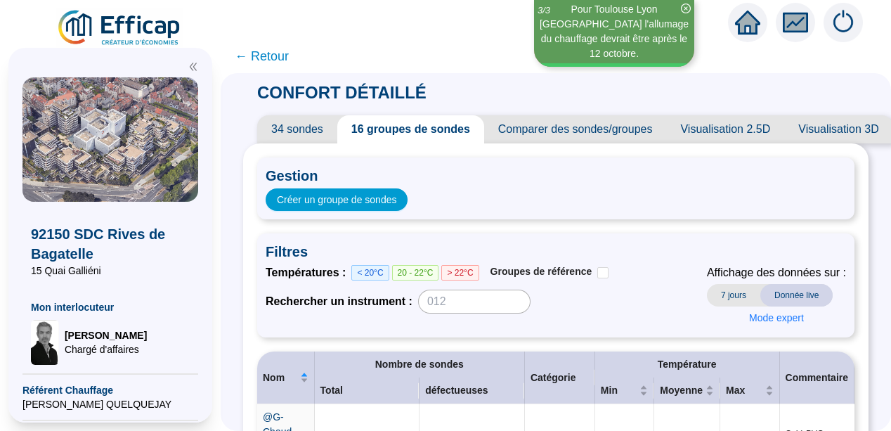
click at [557, 128] on span "Comparer des sondes/groupes" at bounding box center [575, 129] width 183 height 28
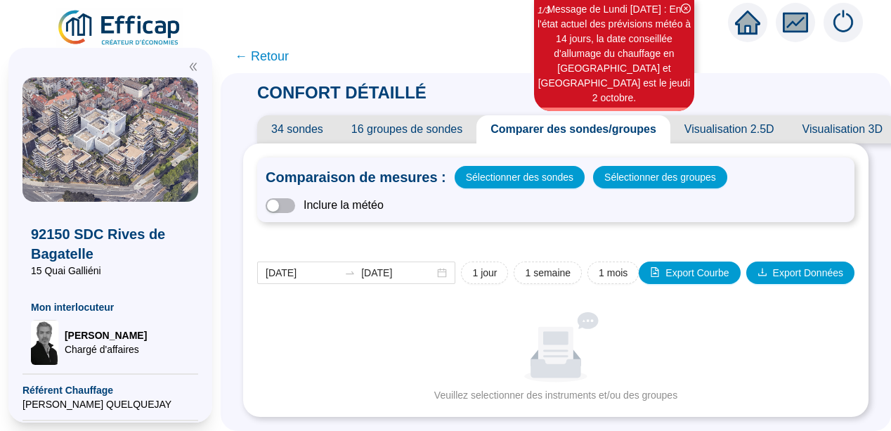
scroll to position [5, 0]
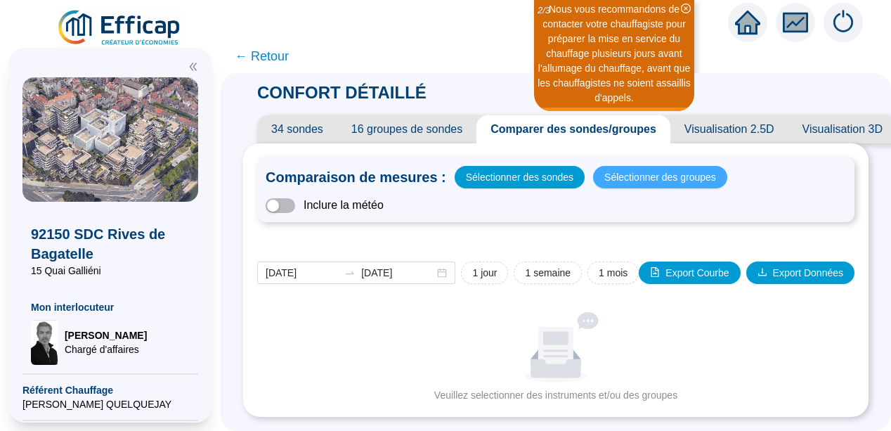
click at [637, 172] on span "Sélectionner des groupes" at bounding box center [661, 177] width 112 height 20
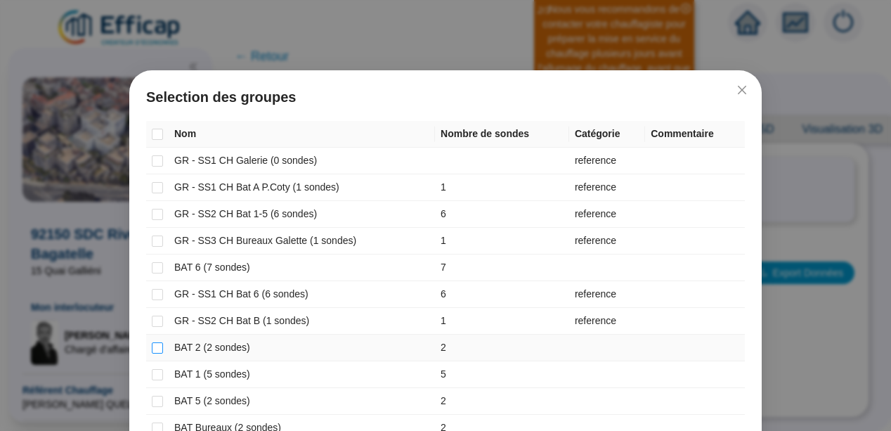
click at [152, 347] on input "checkbox" at bounding box center [157, 347] width 11 height 11
checkbox input "true"
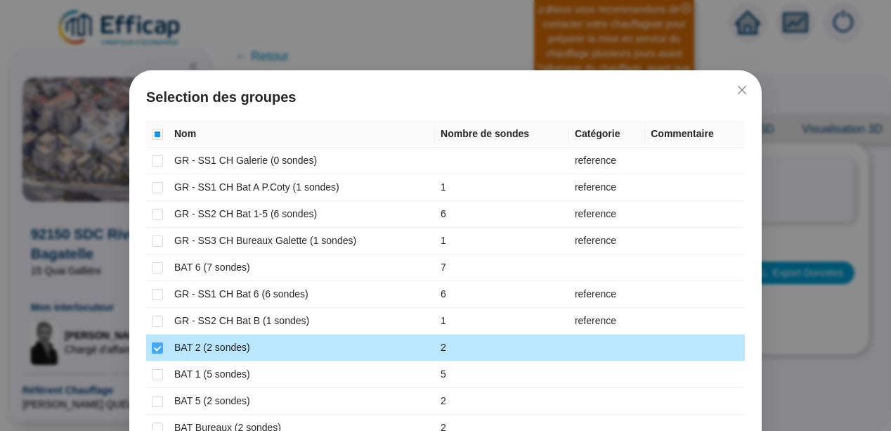
scroll to position [0, 0]
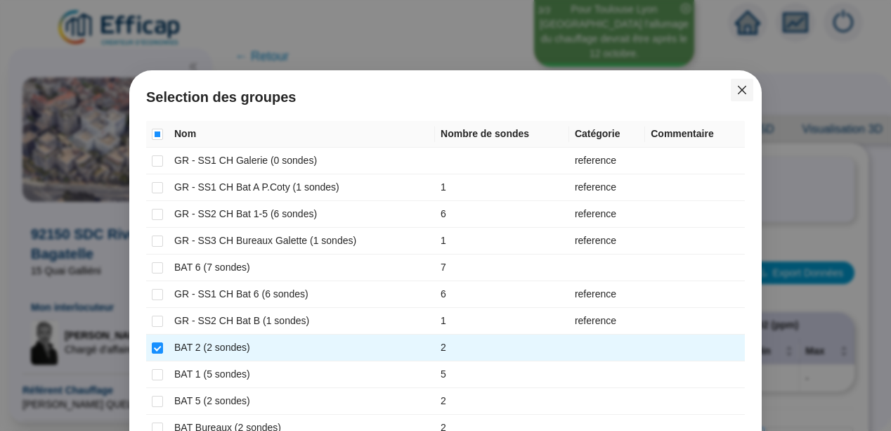
click at [735, 83] on button "Close" at bounding box center [742, 90] width 22 height 22
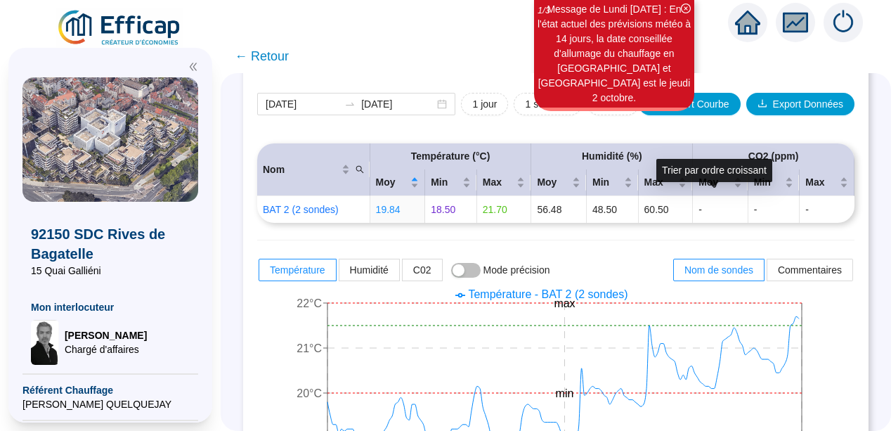
scroll to position [141, 0]
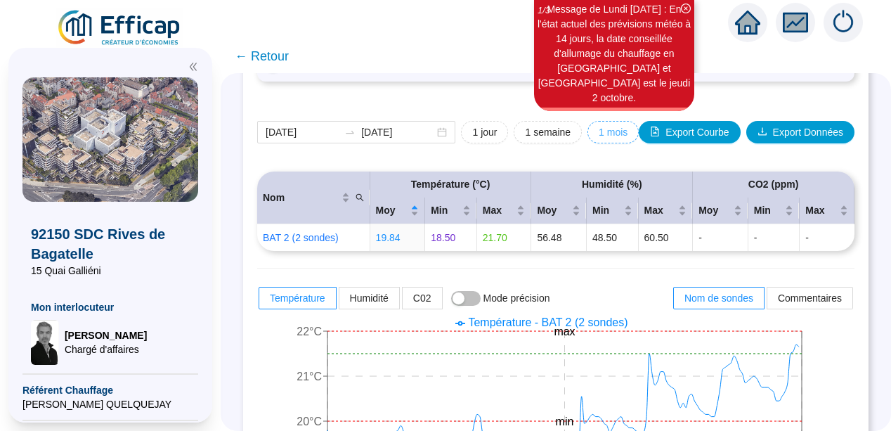
click at [600, 133] on span "1 mois" at bounding box center [613, 132] width 29 height 15
type input "2025-09-02"
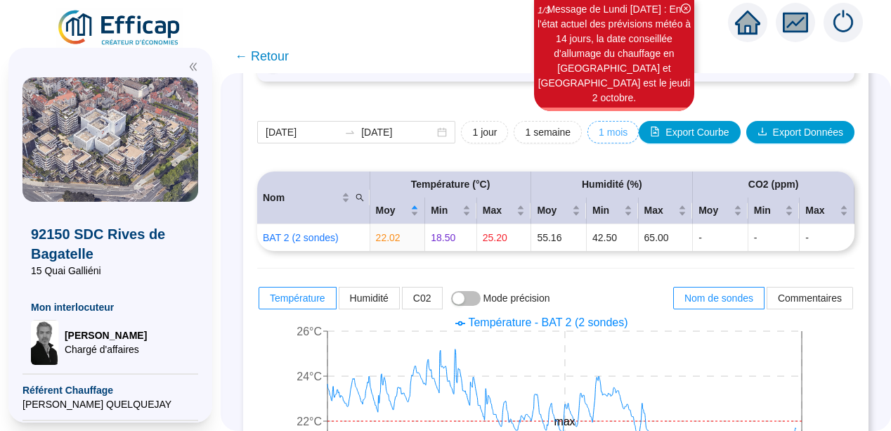
scroll to position [91, 0]
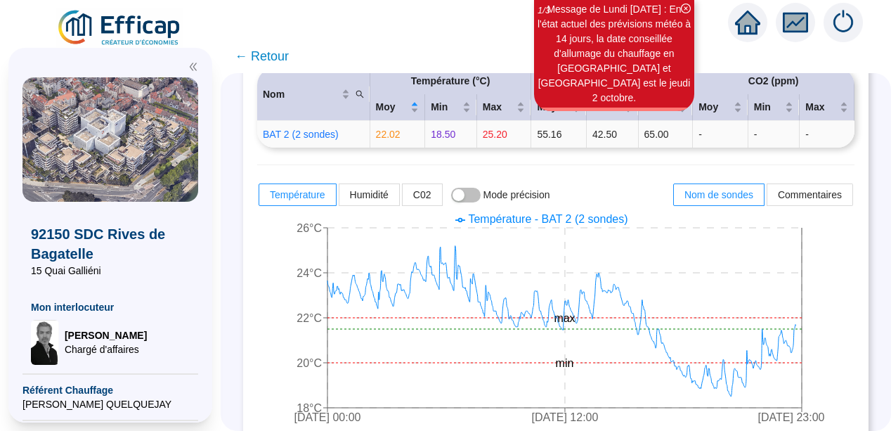
scroll to position [141, 0]
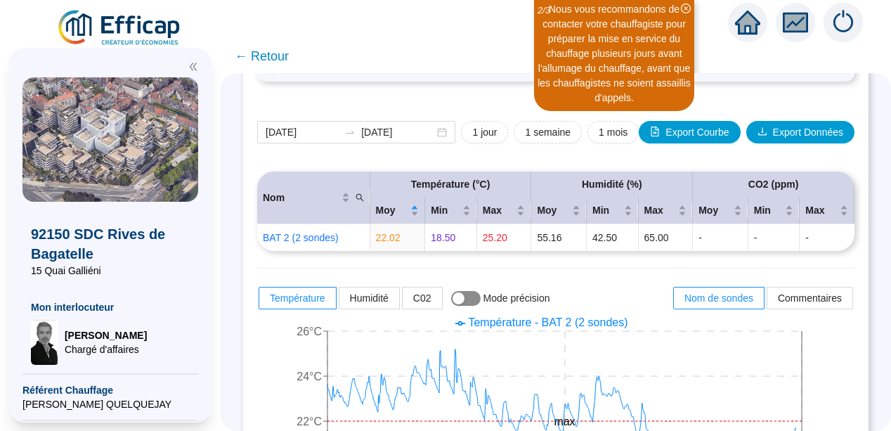
click at [481, 302] on span "button" at bounding box center [466, 298] width 30 height 15
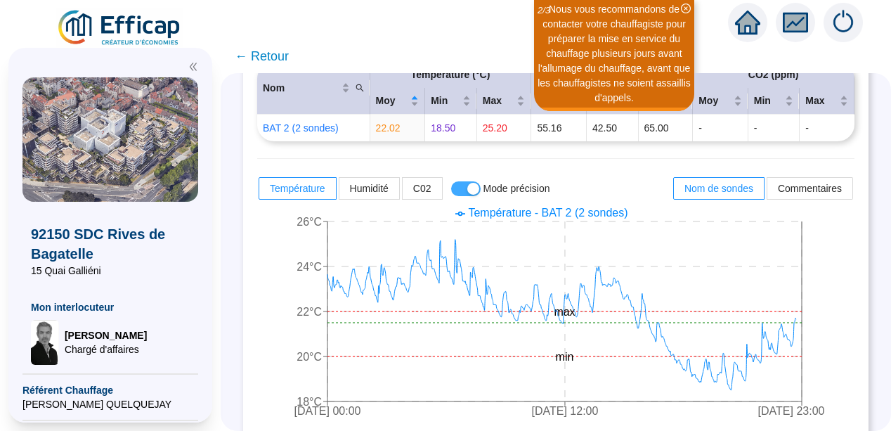
scroll to position [253, 0]
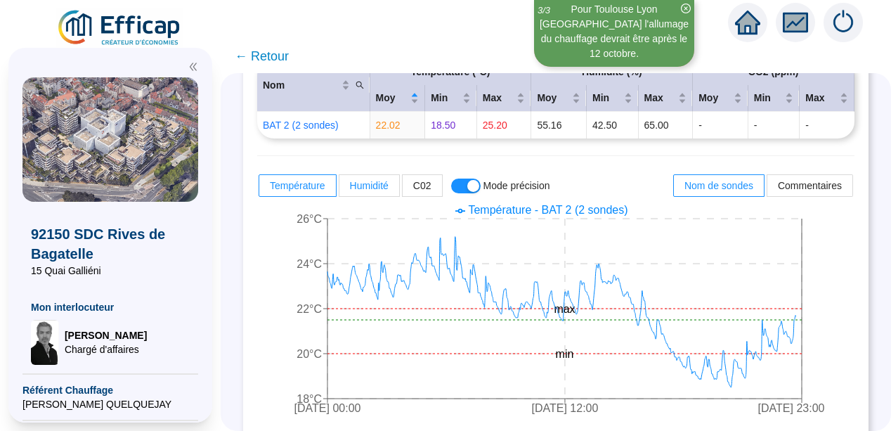
click at [382, 183] on span "Humidité" at bounding box center [369, 185] width 39 height 11
click at [340, 189] on input "Humidité" at bounding box center [340, 189] width 0 height 0
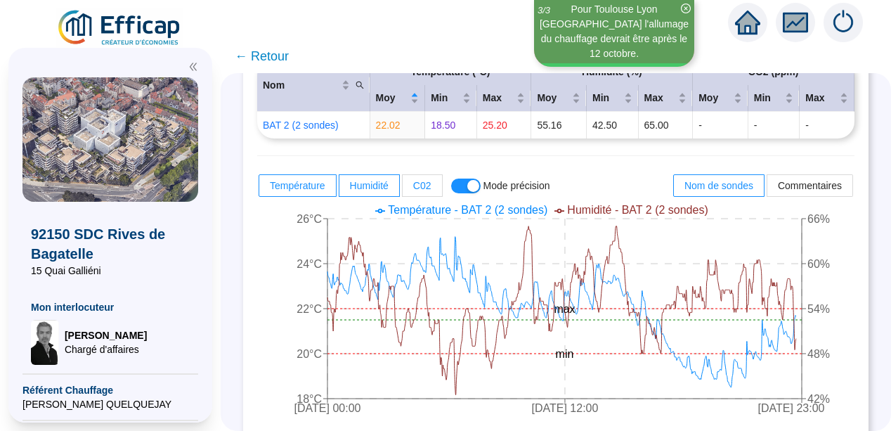
click at [432, 183] on span "C02" at bounding box center [422, 185] width 18 height 11
click at [403, 189] on input "C02" at bounding box center [403, 189] width 0 height 0
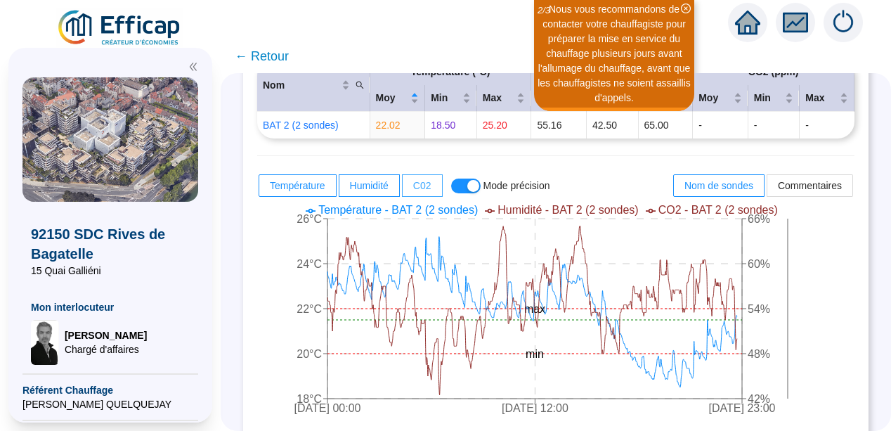
click at [432, 183] on span "C02" at bounding box center [422, 185] width 18 height 11
click at [403, 189] on input "C02" at bounding box center [403, 189] width 0 height 0
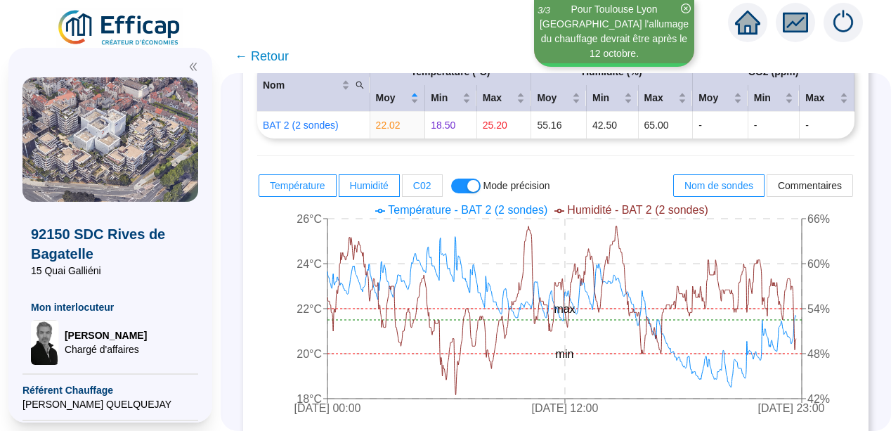
click at [435, 192] on label "C02" at bounding box center [423, 185] width 40 height 22
click at [403, 189] on input "C02" at bounding box center [403, 189] width 0 height 0
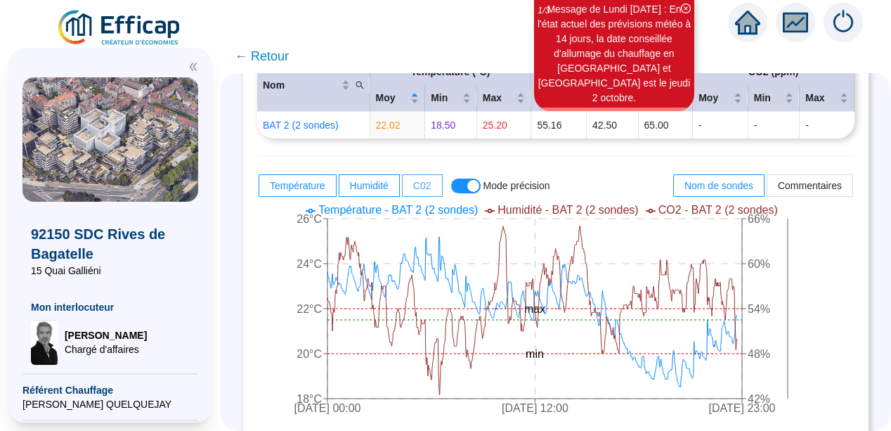
click at [435, 192] on label "C02" at bounding box center [423, 185] width 40 height 22
click at [403, 189] on input "C02" at bounding box center [403, 189] width 0 height 0
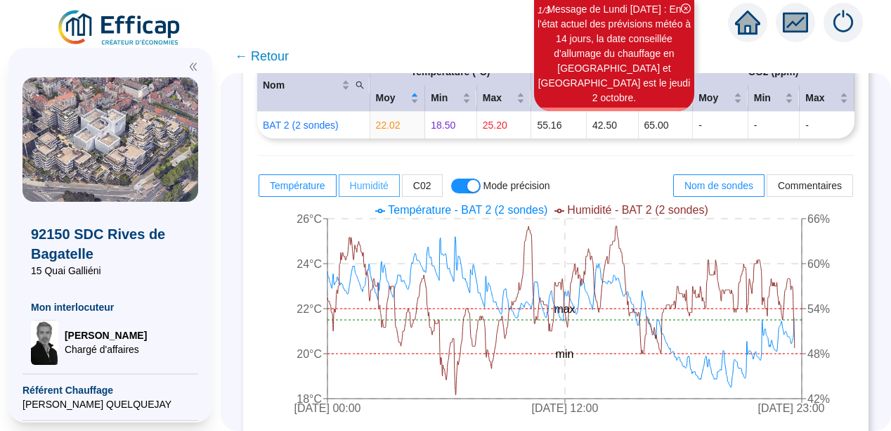
click at [385, 188] on span "Humidité" at bounding box center [369, 185] width 39 height 11
click at [340, 189] on input "Humidité" at bounding box center [340, 189] width 0 height 0
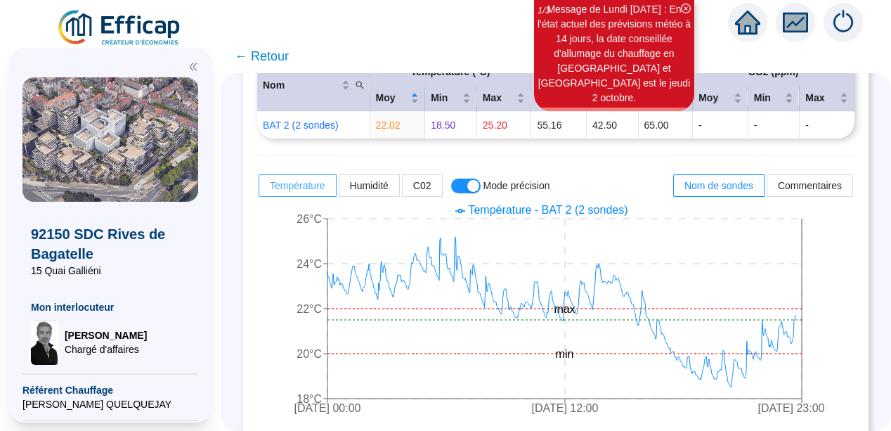
click at [302, 181] on span "Température" at bounding box center [298, 185] width 56 height 11
click at [259, 189] on input "Température" at bounding box center [259, 189] width 0 height 0
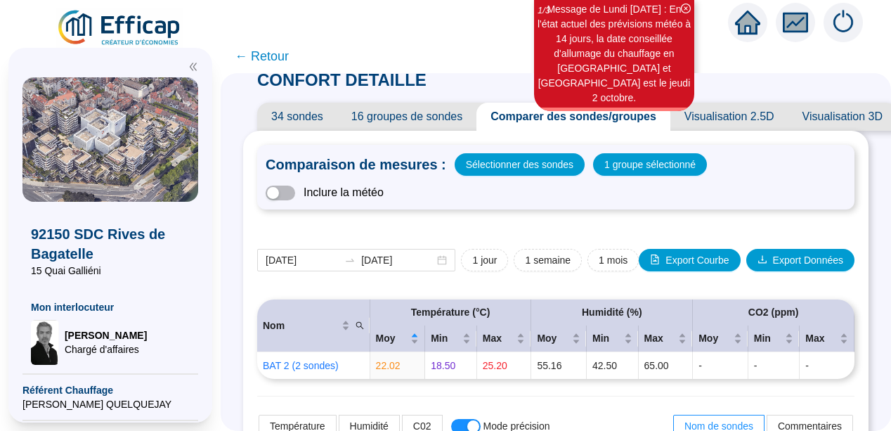
scroll to position [0, 0]
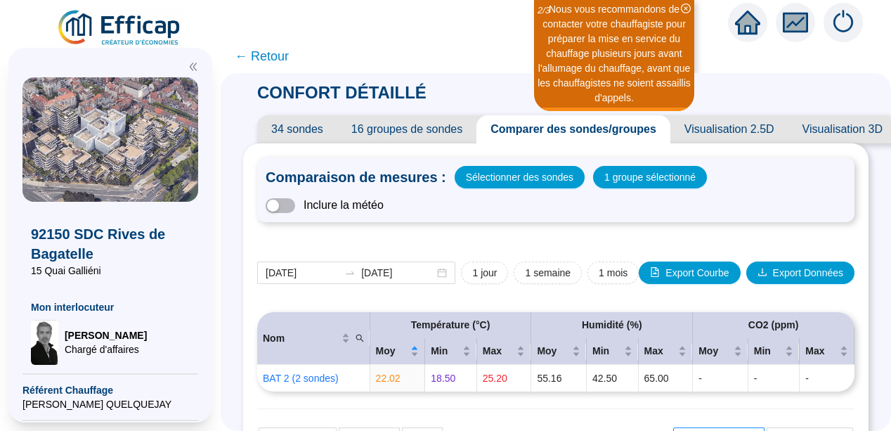
click at [416, 128] on span "16 groupes de sondes" at bounding box center [406, 129] width 139 height 28
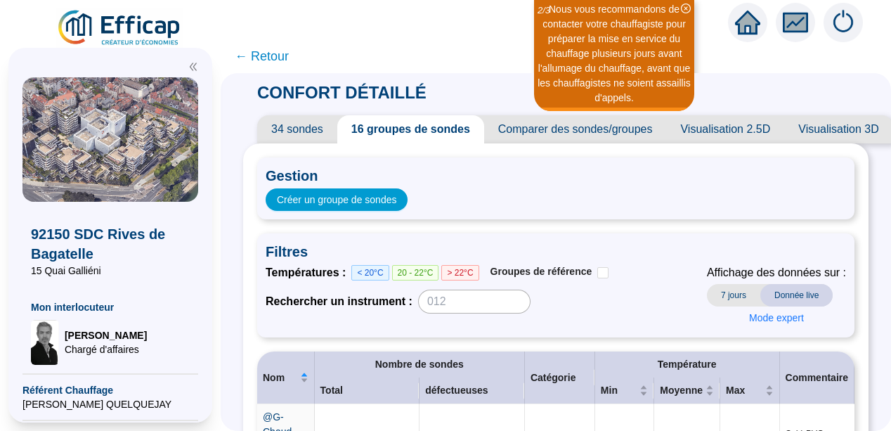
click at [796, 21] on icon "fund" at bounding box center [795, 23] width 21 height 16
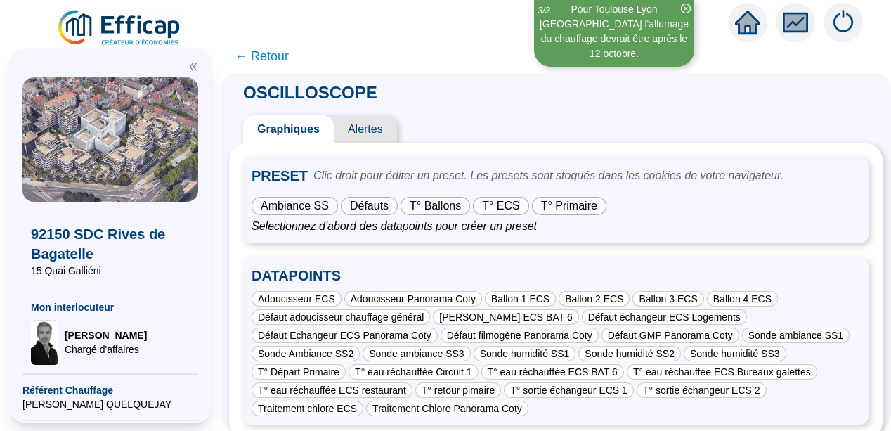
click at [563, 247] on div "PRESET Clic droit pour éditer un preset. Les presets sont stoqués dans les cook…" at bounding box center [556, 290] width 626 height 267
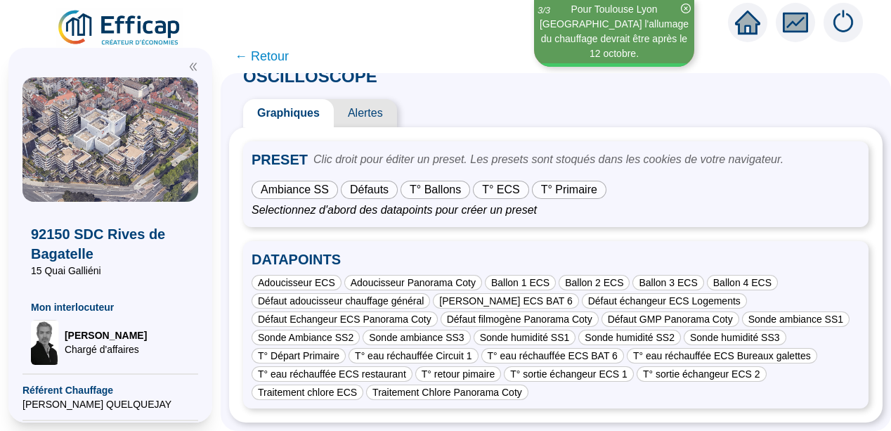
scroll to position [27, 0]
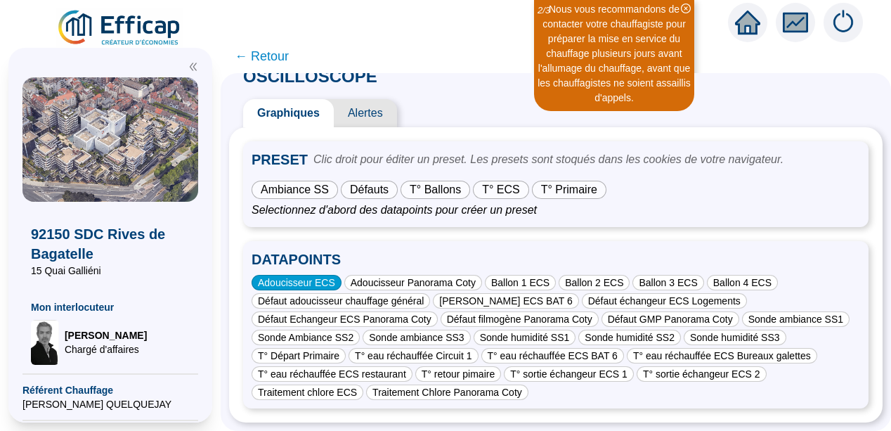
click at [297, 275] on div "Adoucisseur ECS" at bounding box center [297, 282] width 90 height 15
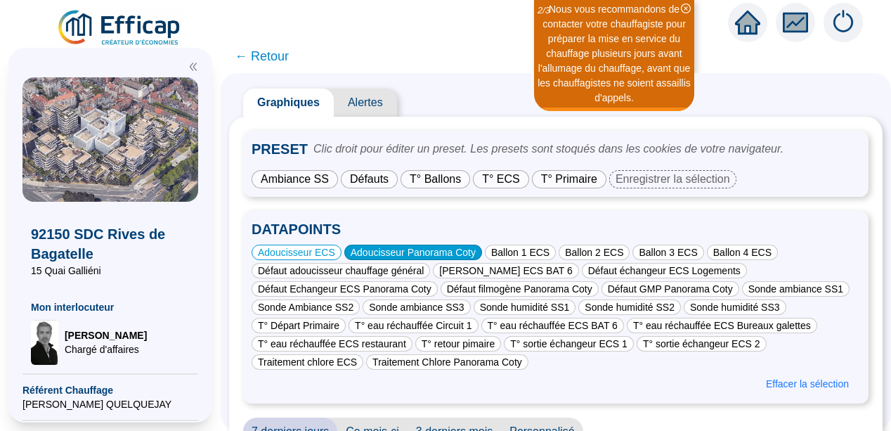
click at [404, 254] on div "Adoucisseur Panorama Coty" at bounding box center [413, 252] width 138 height 15
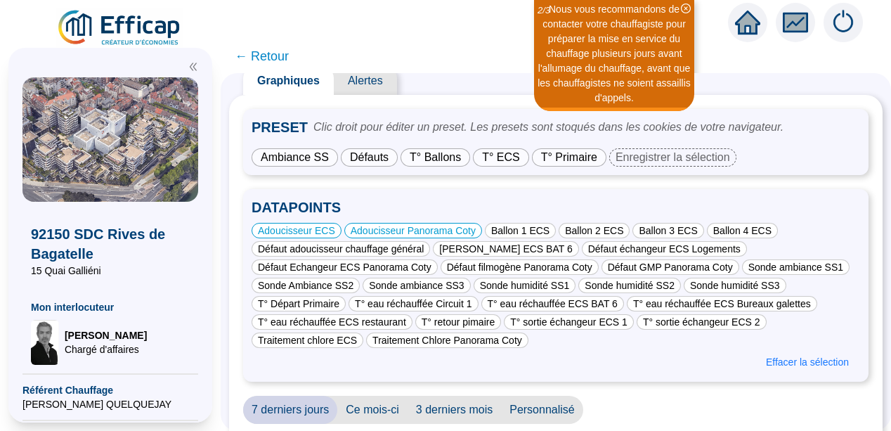
scroll to position [0, 0]
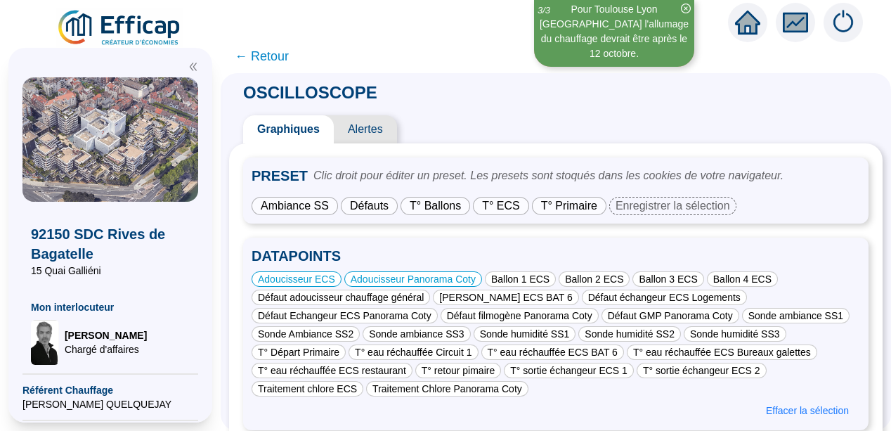
click at [382, 200] on span "Défauts" at bounding box center [369, 206] width 39 height 12
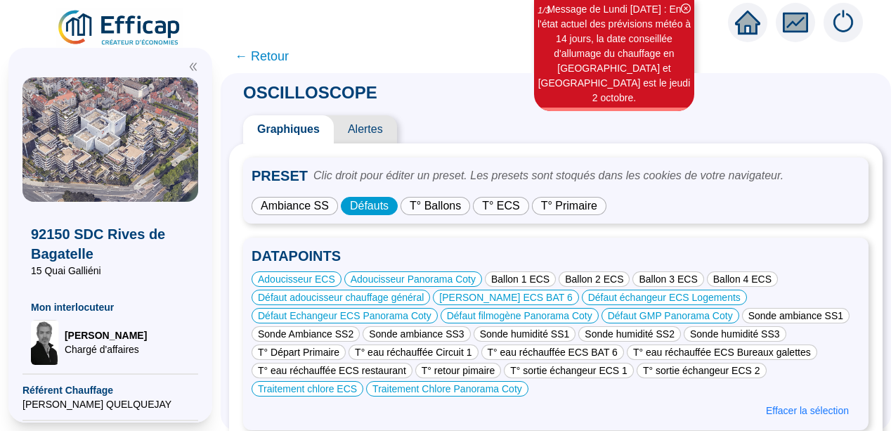
click at [552, 386] on div "Adoucisseur ECS Adoucisseur Panorama Coty Ballon 1 ECS Ballon 2 ECS Ballon 3 EC…" at bounding box center [556, 333] width 609 height 125
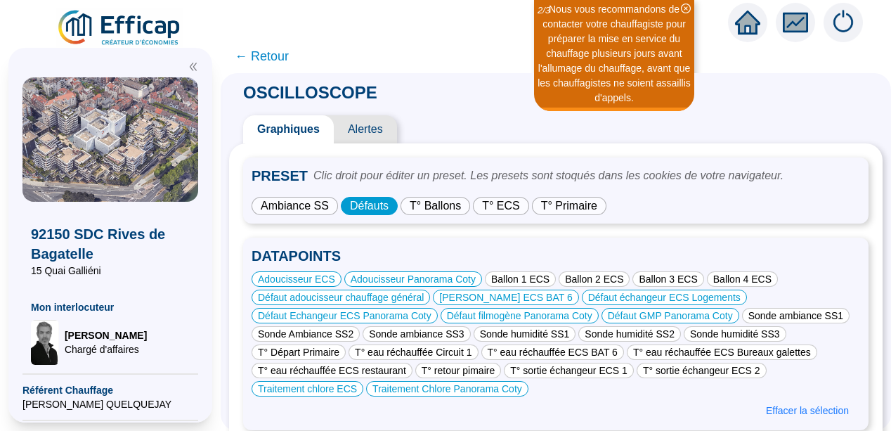
click at [512, 204] on span "T° ECS" at bounding box center [501, 206] width 38 height 12
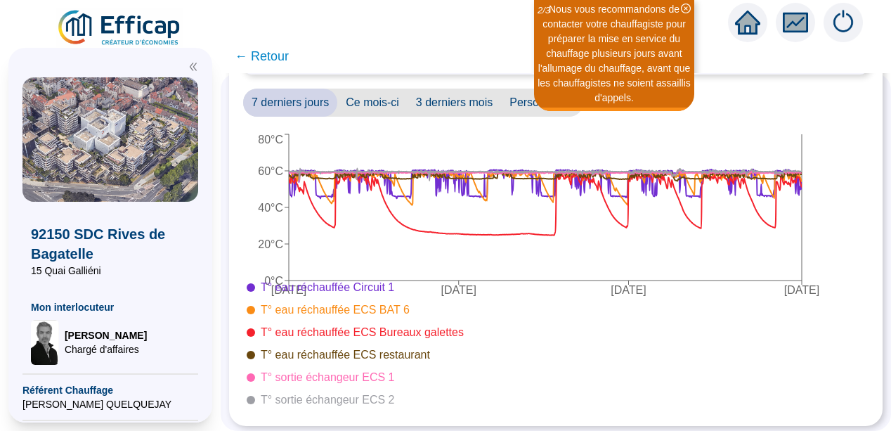
scroll to position [370, 0]
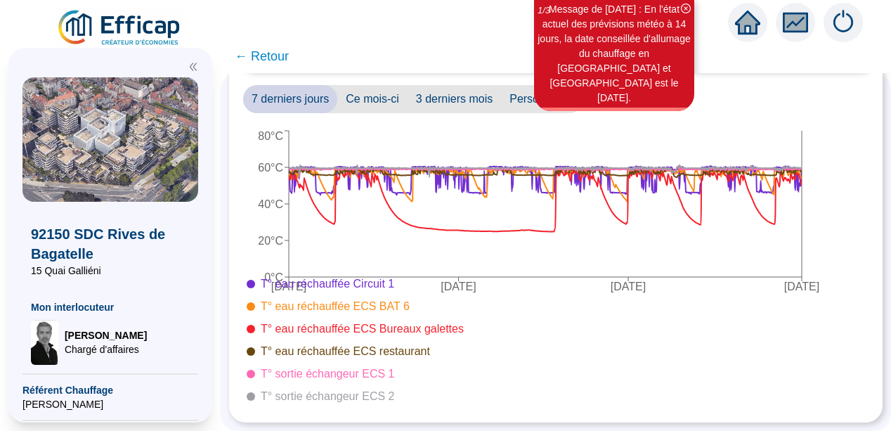
scroll to position [66, 0]
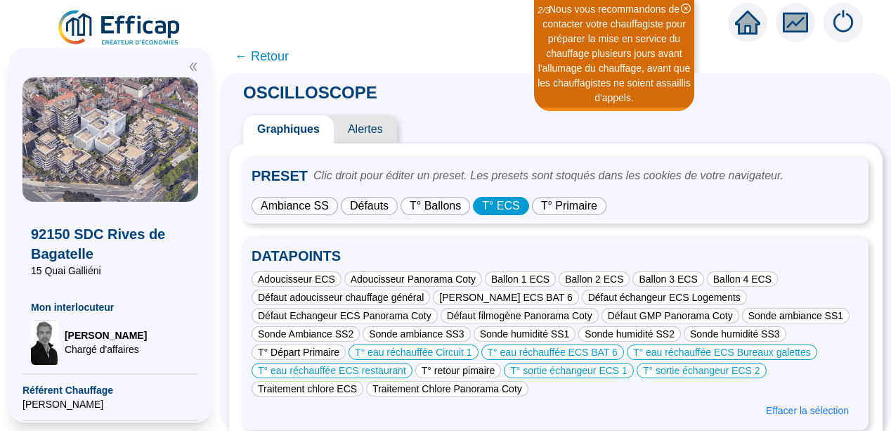
scroll to position [66, 0]
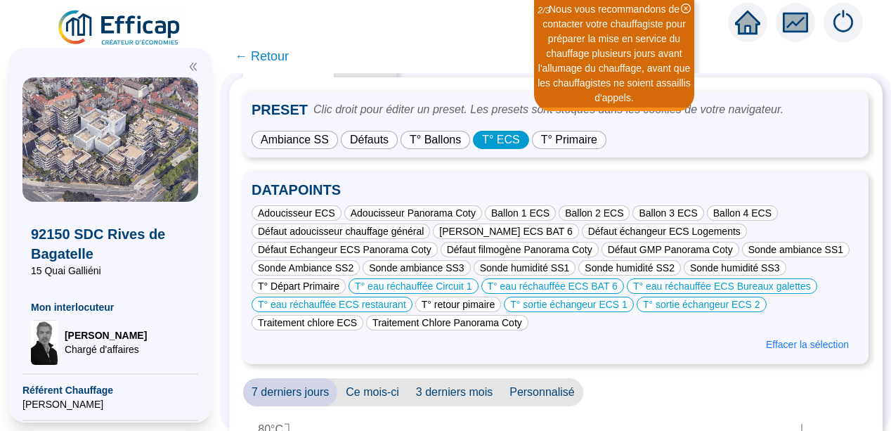
click at [638, 390] on div "7 derniers jours Ce mois-ci 3 derniers mois Personnalisé" at bounding box center [556, 392] width 626 height 28
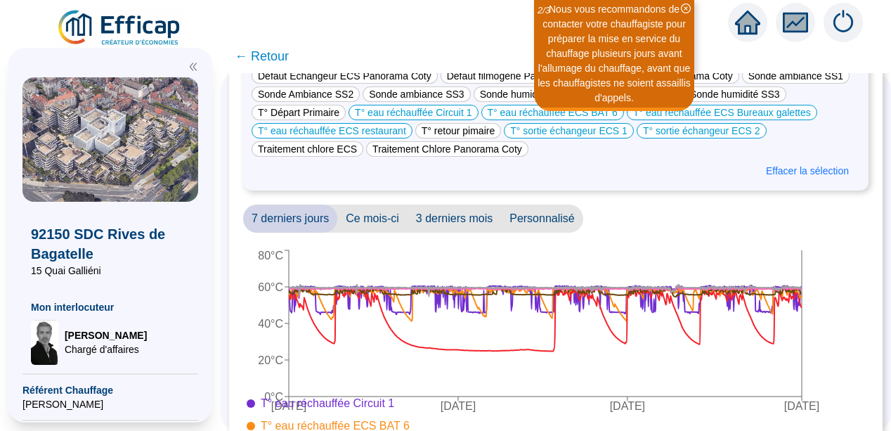
scroll to position [291, 0]
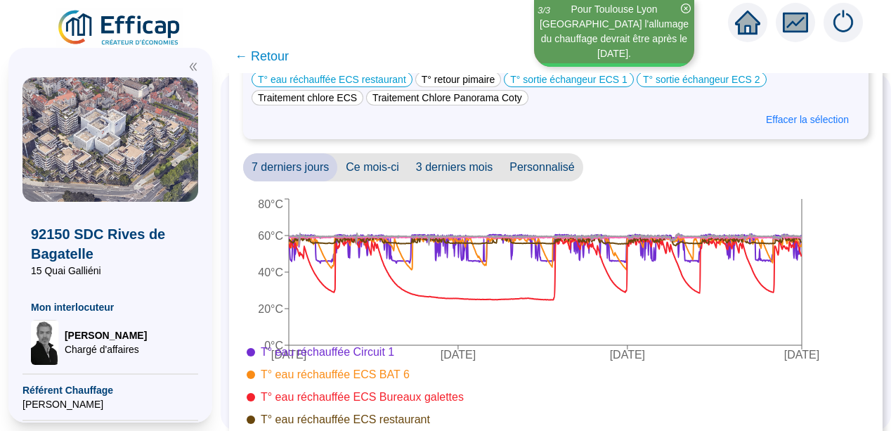
click at [474, 166] on span "3 derniers mois" at bounding box center [454, 167] width 93 height 28
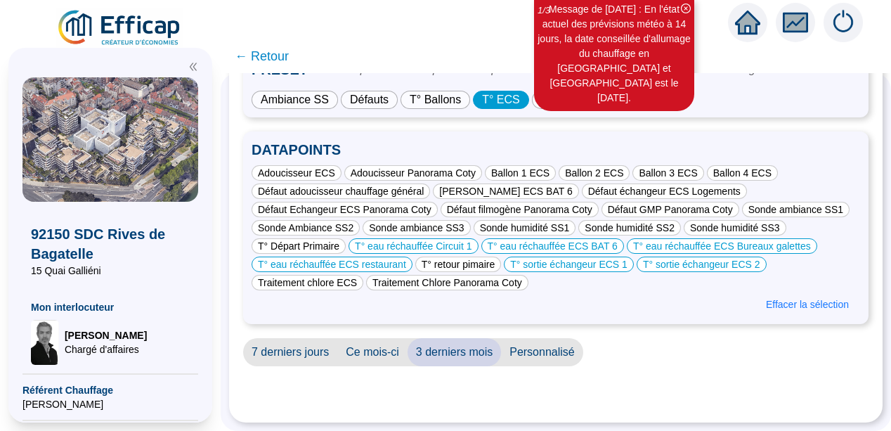
scroll to position [131, 0]
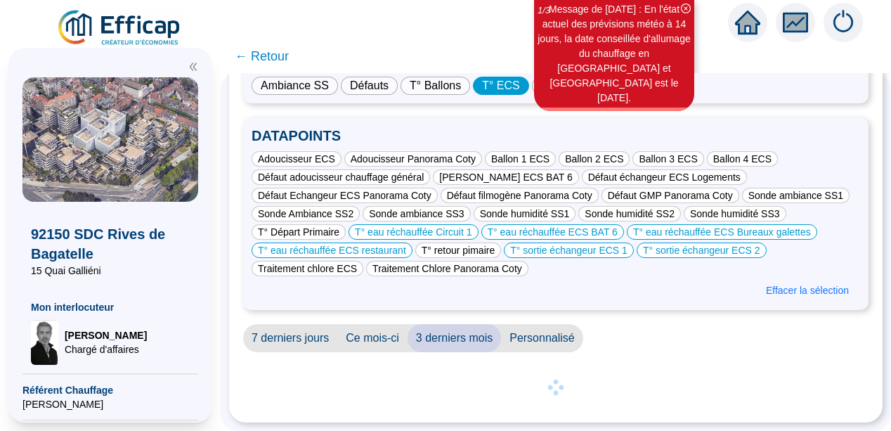
click at [239, 301] on div "OSCILLOSCOPE Graphiques Alertes PRESET Clic droit pour éditer un preset. Les pr…" at bounding box center [556, 252] width 671 height 358
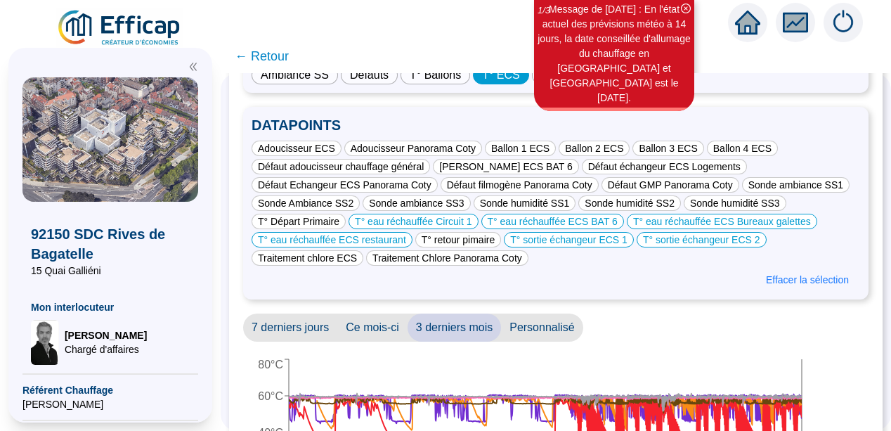
scroll to position [291, 0]
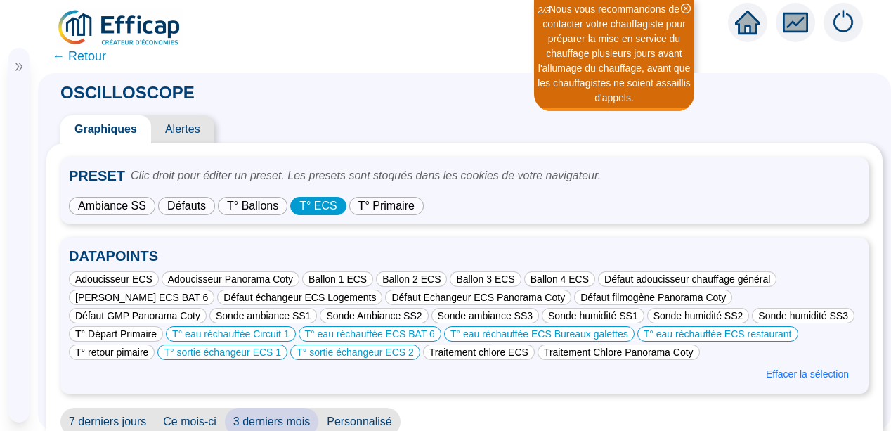
scroll to position [333, 0]
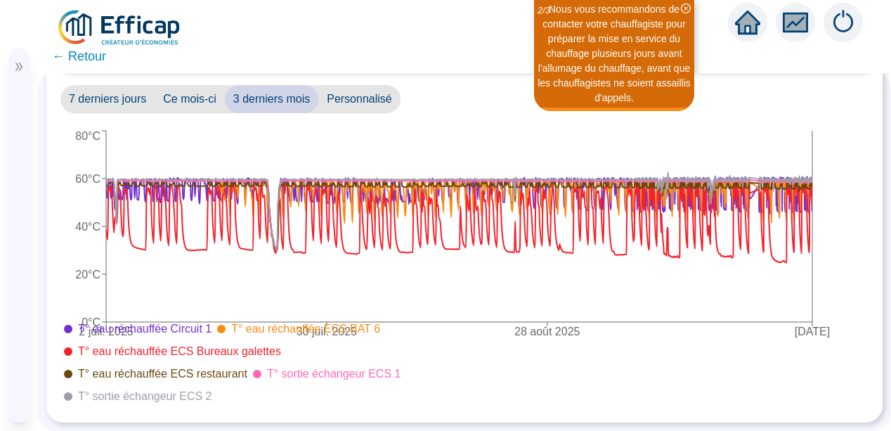
click at [60, 146] on icon "2 juil. 2025 30 juil. 2025 28 août 2025 [DATE] 0°C 20°C 40°C 60°C 80°C" at bounding box center [459, 267] width 798 height 281
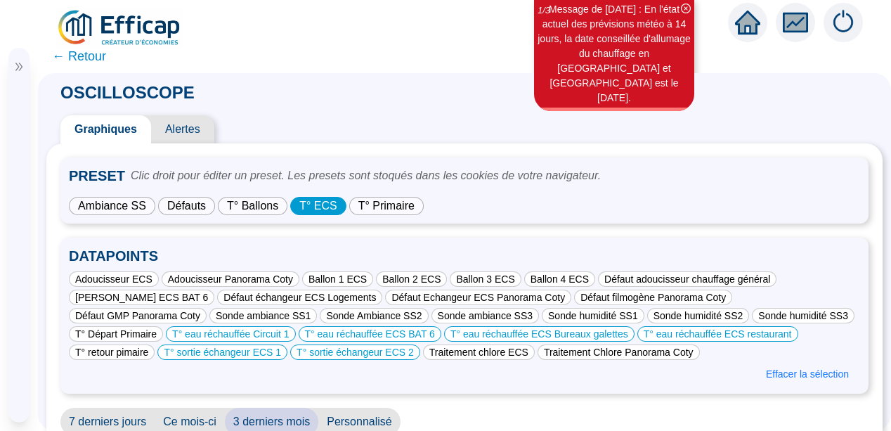
scroll to position [333, 0]
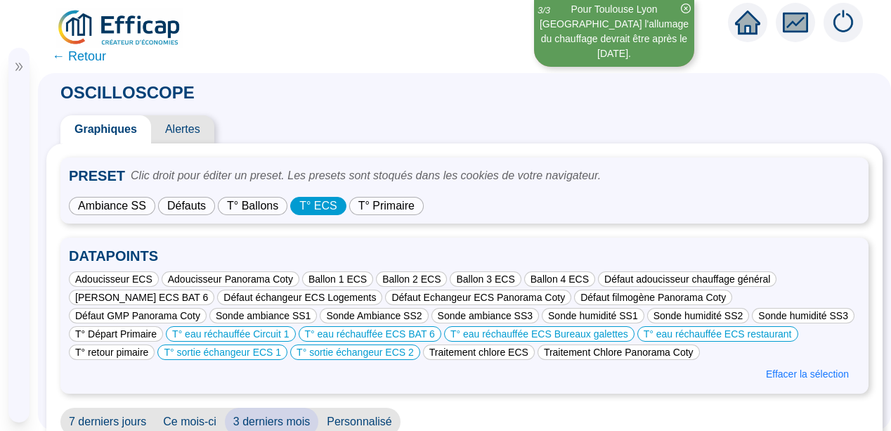
scroll to position [333, 0]
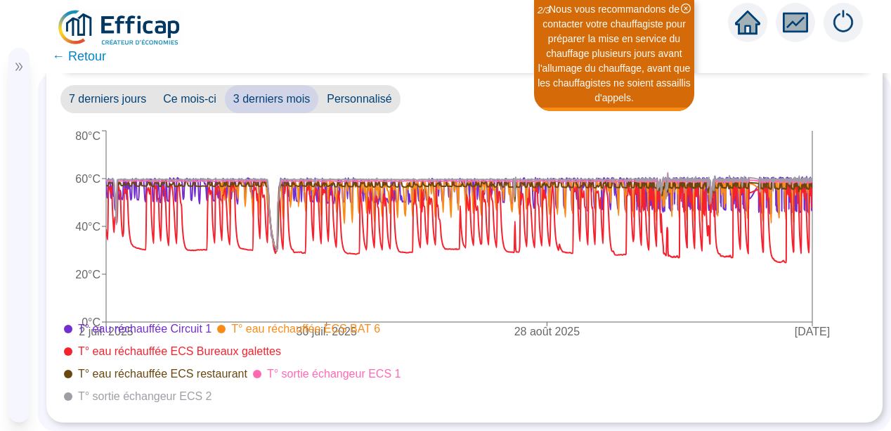
click at [120, 86] on span "7 derniers jours" at bounding box center [107, 99] width 94 height 28
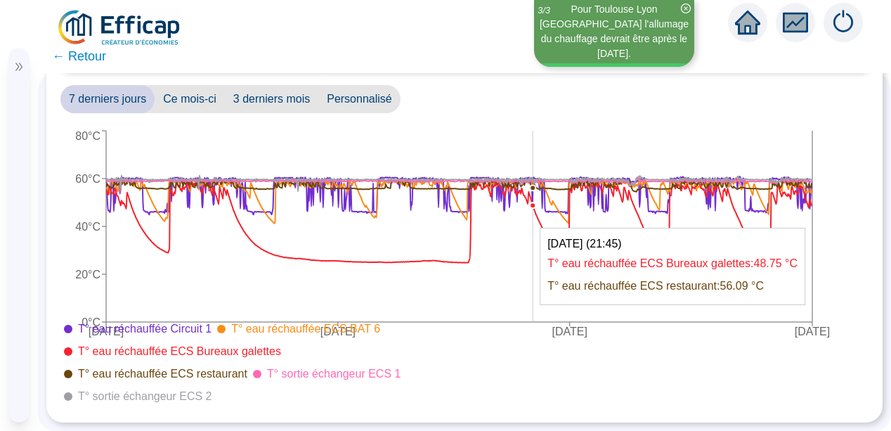
click at [533, 302] on icon "[DATE] [DATE] [DATE] [DATE] 0°C 20°C 40°C 60°C 80°C" at bounding box center [459, 267] width 798 height 281
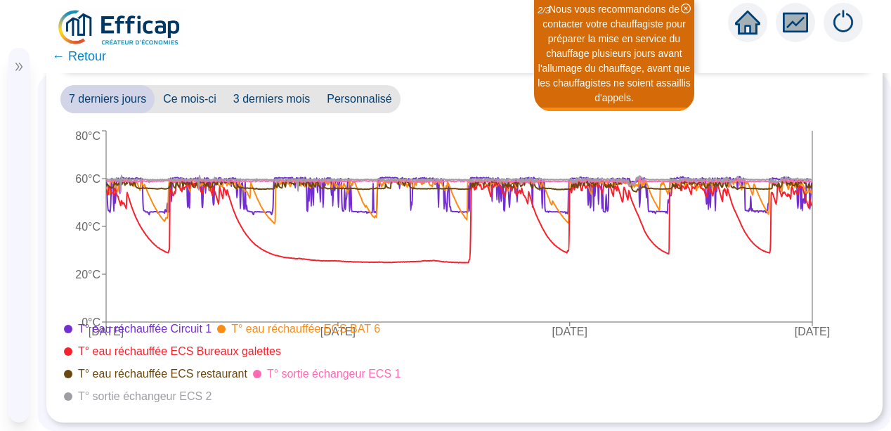
click at [75, 58] on span "← Retour" at bounding box center [79, 56] width 54 height 20
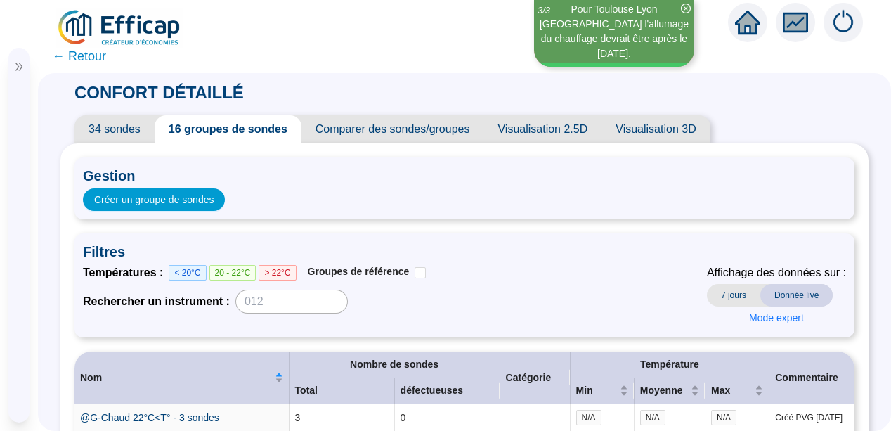
click at [86, 57] on span "← Retour" at bounding box center [79, 56] width 54 height 20
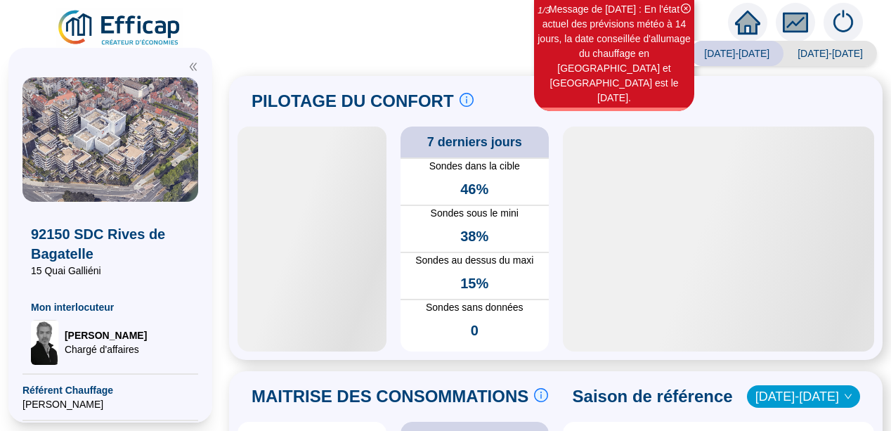
click at [242, 301] on div "PILOTAGE DU CONFORT Le pilotage du confort est fondamental pour le confort de t…" at bounding box center [556, 218] width 654 height 284
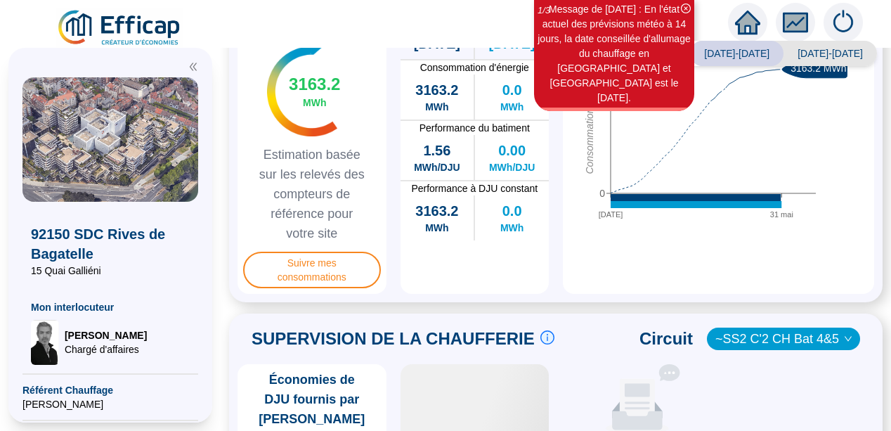
scroll to position [719, 0]
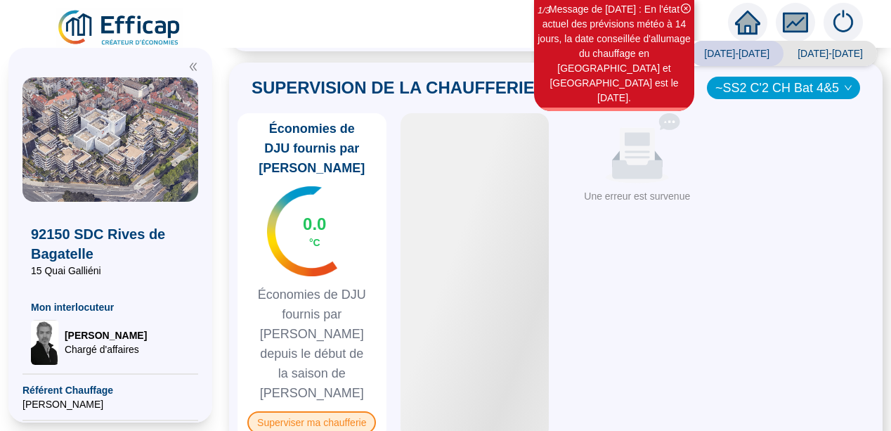
click at [307, 411] on span "Superviser ma chaufferie" at bounding box center [311, 422] width 129 height 22
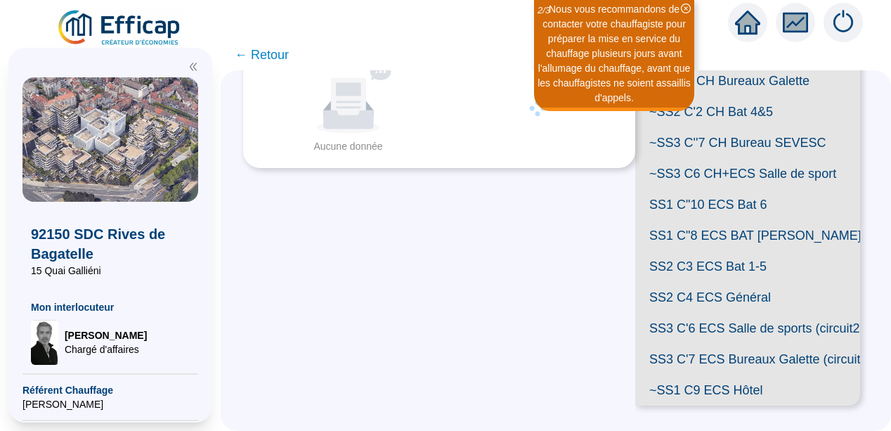
scroll to position [498, 0]
click at [770, 344] on span "SS3 C'7 ECS Bureaux Galette (circuit 1)" at bounding box center [748, 359] width 225 height 31
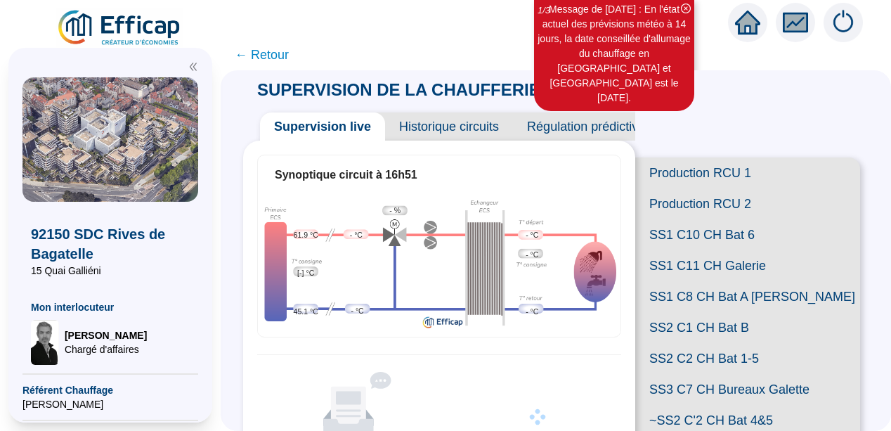
click at [453, 128] on span "Historique circuits" at bounding box center [449, 126] width 128 height 28
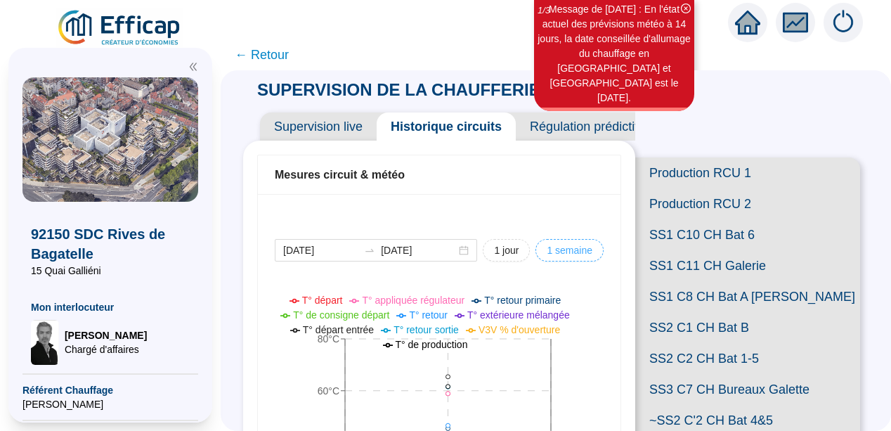
click at [561, 252] on span "1 semaine" at bounding box center [570, 250] width 46 height 15
type input "[DATE]"
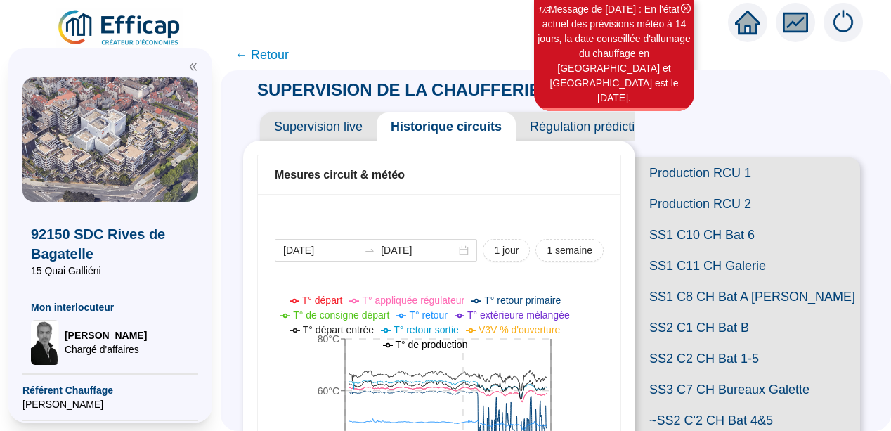
click at [276, 56] on span "← Retour" at bounding box center [262, 55] width 54 height 20
click at [191, 69] on icon "double-left" at bounding box center [193, 67] width 7 height 8
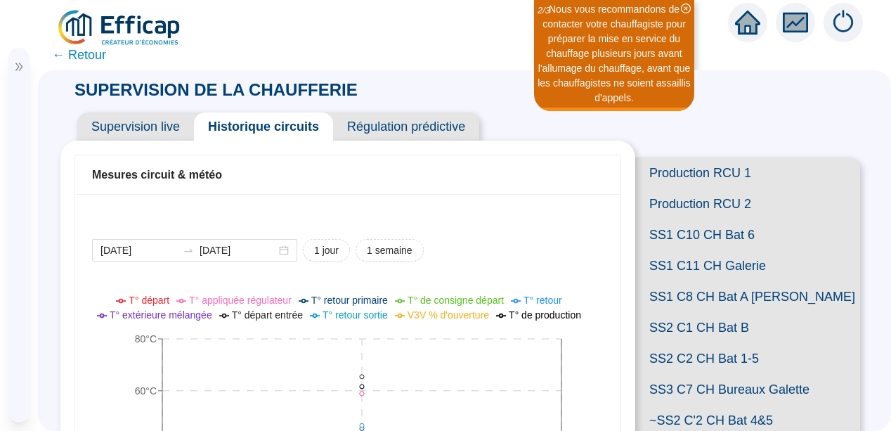
click at [89, 342] on div "2025-10-01 2025-10-02 1 jour 1 semaine 01-10 17:01 0°C 20°C 40°C 60°C 80°C T° d…" at bounding box center [348, 391] width 546 height 394
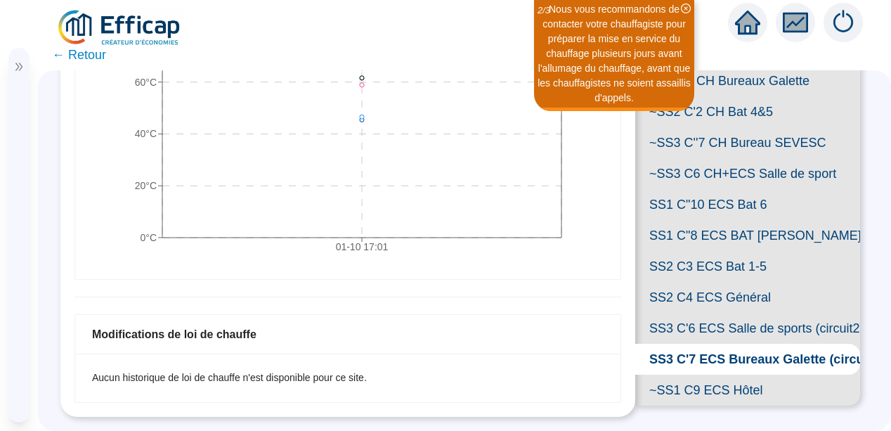
scroll to position [498, 0]
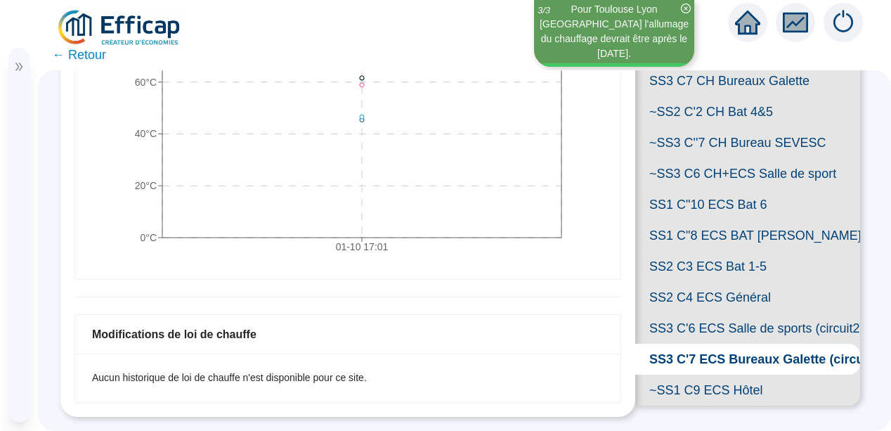
click at [683, 344] on span "SS3 C'7 ECS Bureaux Galette (circuit 1)" at bounding box center [748, 359] width 225 height 31
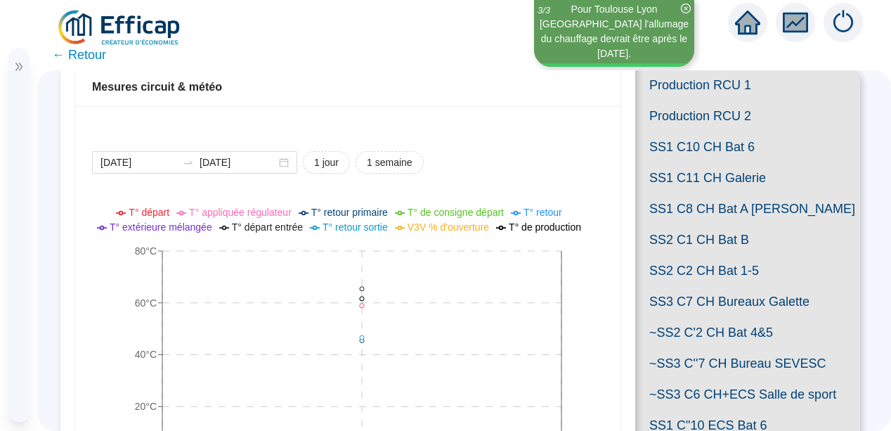
scroll to position [77, 0]
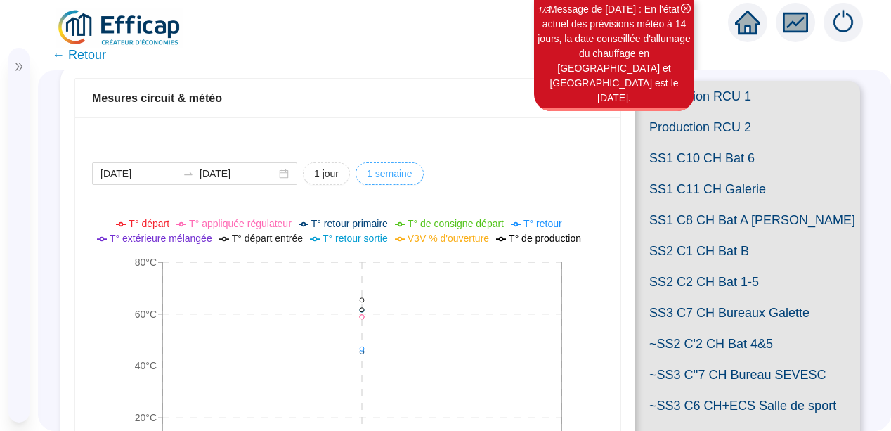
click at [389, 173] on span "1 semaine" at bounding box center [390, 174] width 46 height 15
type input "[DATE]"
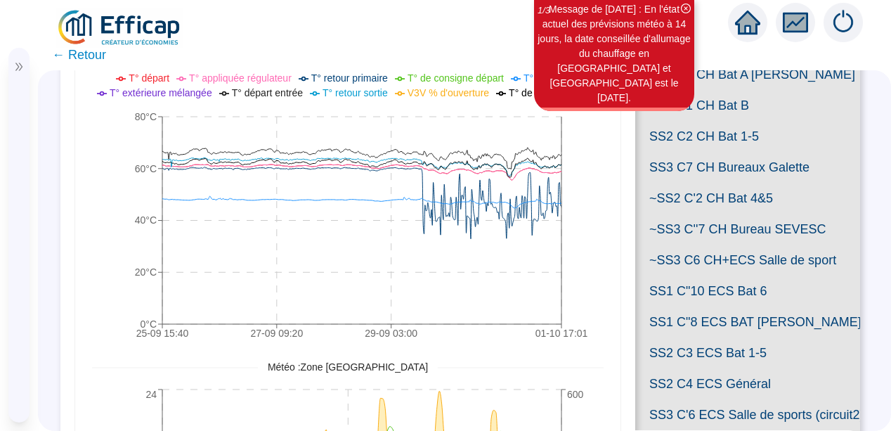
scroll to position [245, 0]
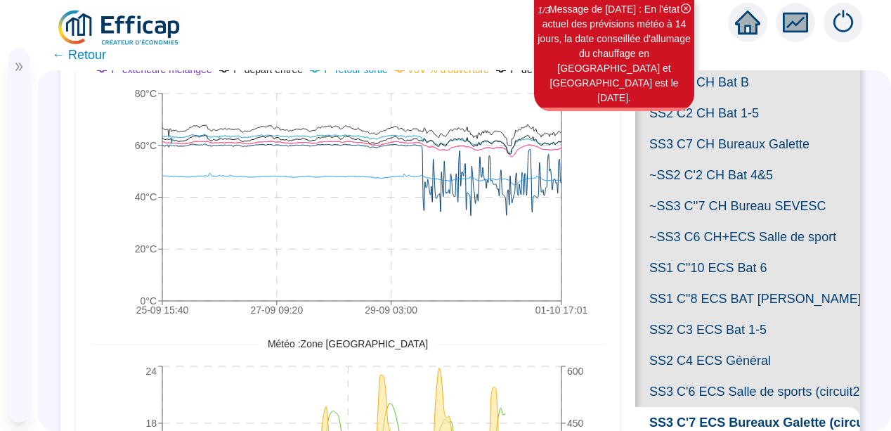
click at [600, 231] on div "2025-09-25 2025-10-02 1 jour 1 semaine 25-09 15:40 27-09 09:20 29-09 03:00 01-1…" at bounding box center [348, 305] width 546 height 712
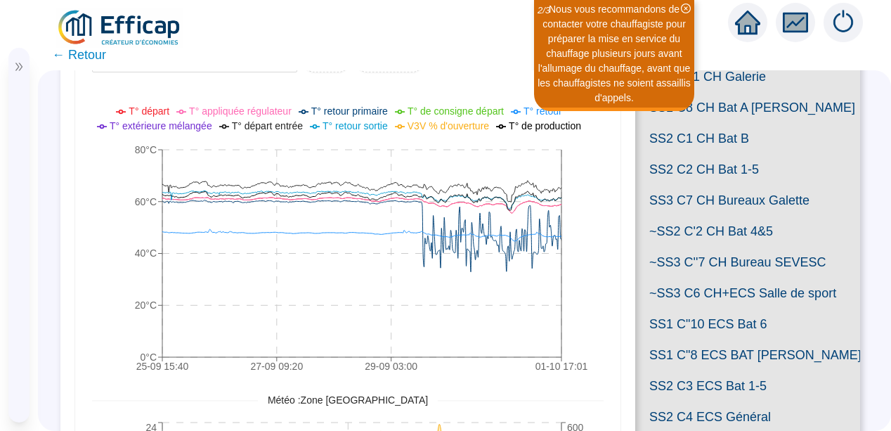
scroll to position [504, 0]
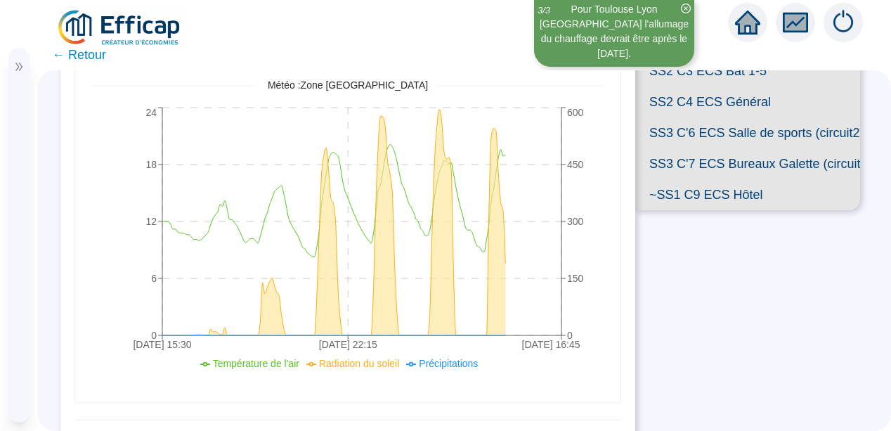
click at [761, 148] on span "SS3 C'6 ECS Salle de sports (circuit2)" at bounding box center [748, 132] width 225 height 31
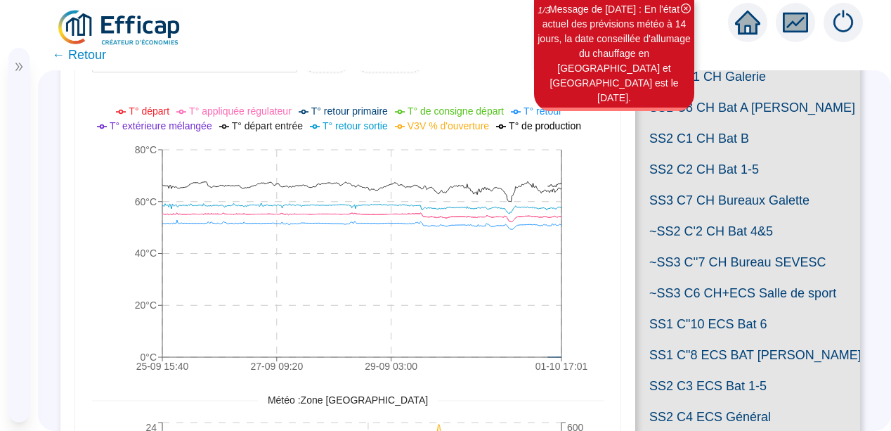
scroll to position [504, 0]
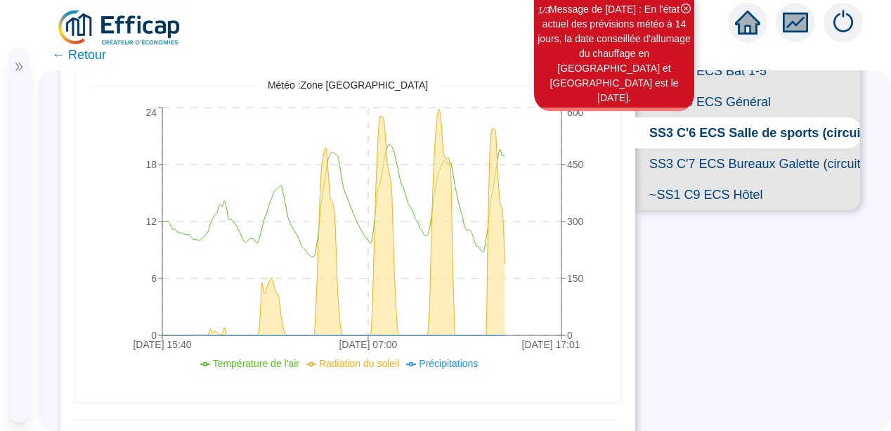
click at [752, 179] on span "SS3 C'7 ECS Bureaux Galette (circuit 1)" at bounding box center [748, 163] width 225 height 31
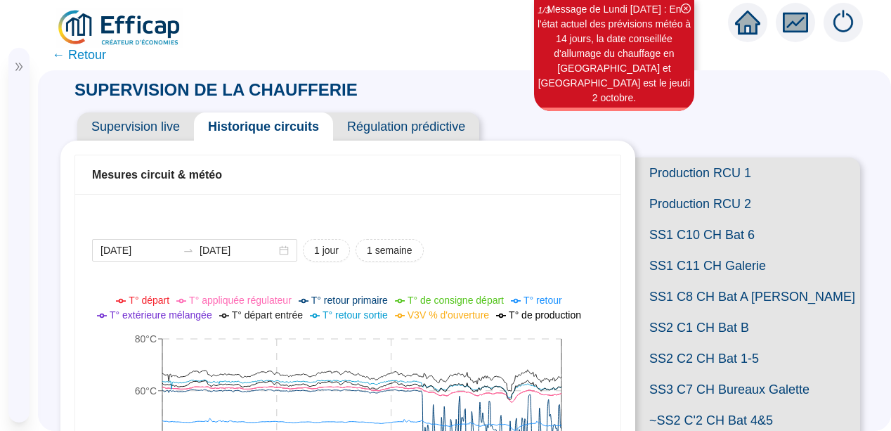
scroll to position [189, 0]
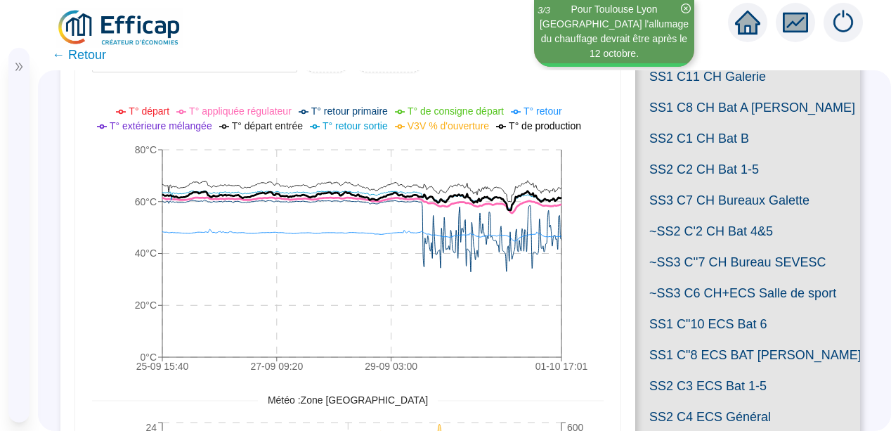
click at [587, 228] on icon "25-09 15:[PHONE_NUMBER]:[PHONE_NUMBER]:[PHONE_NUMBER]:01 0°C 20°C 40°C 60°C 80°C" at bounding box center [342, 241] width 501 height 281
